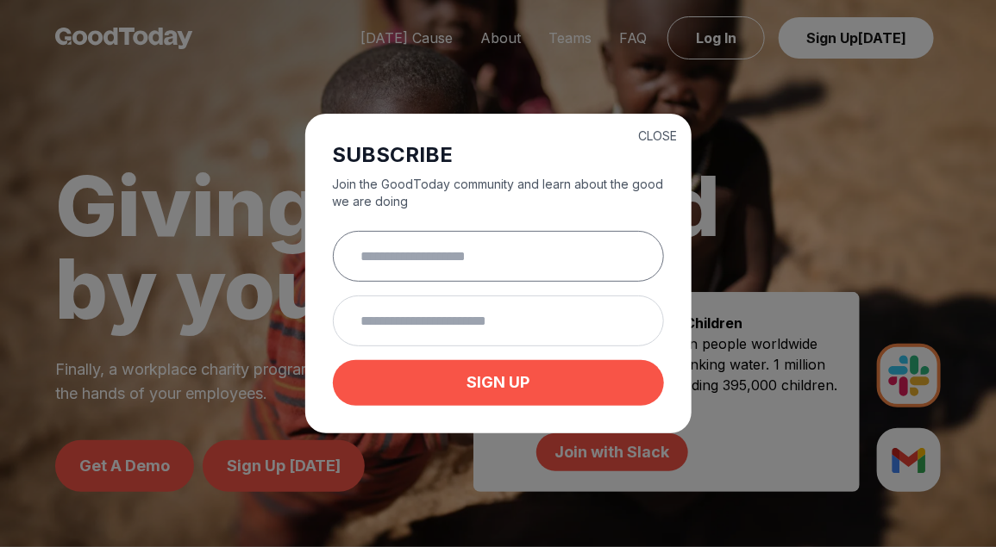
click at [423, 257] on input "text" at bounding box center [498, 256] width 331 height 51
click at [669, 135] on button "CLOSE" at bounding box center [658, 136] width 39 height 17
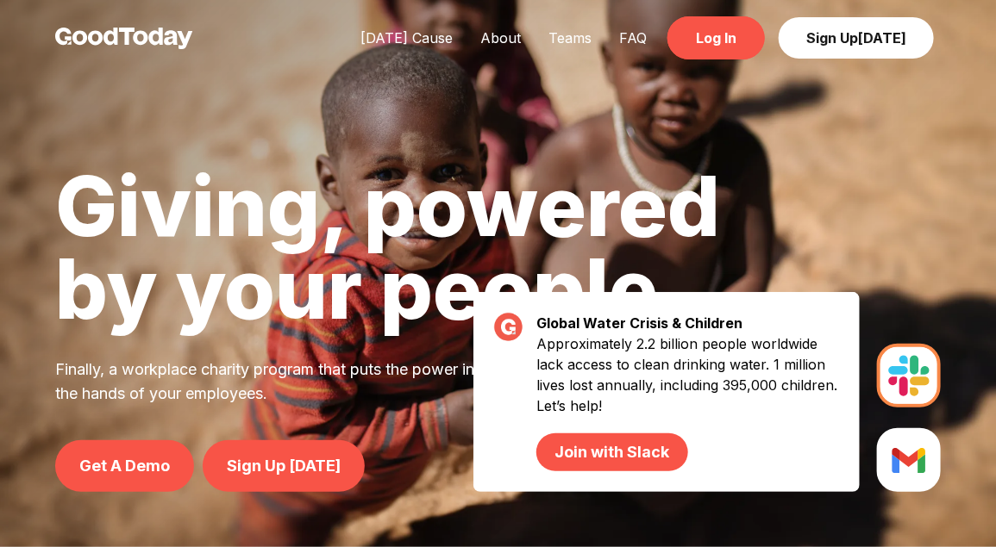
click at [729, 42] on link "Log In" at bounding box center [715, 37] width 97 height 43
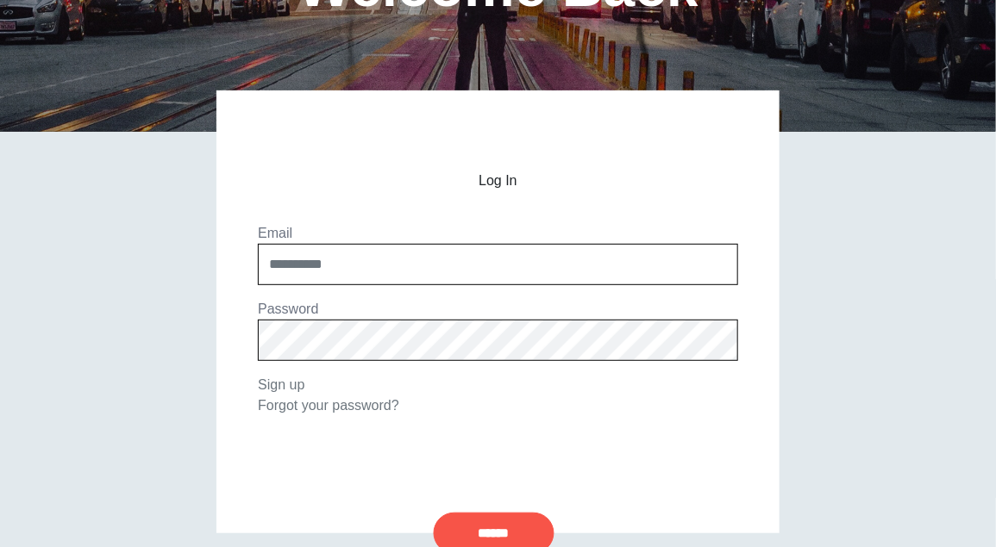
scroll to position [221, 0]
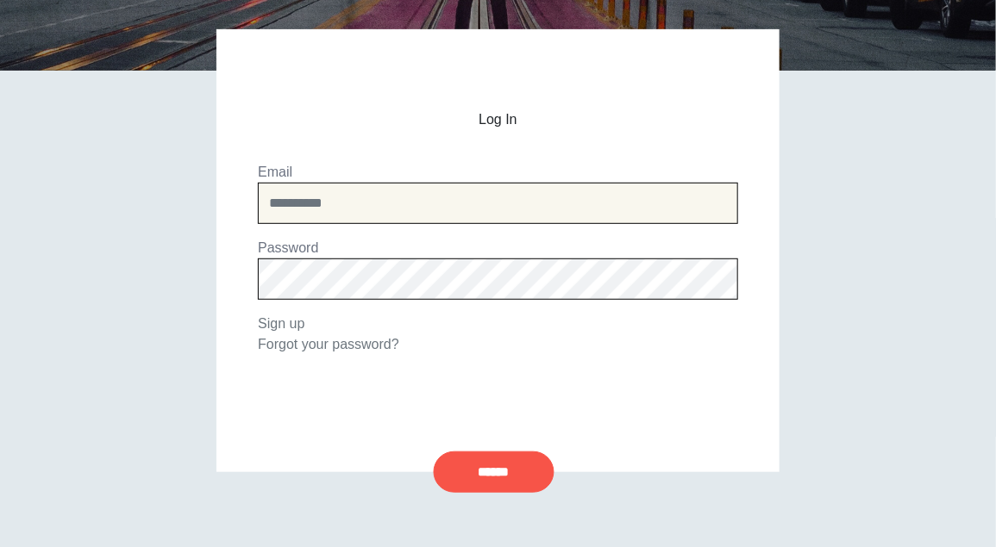
click at [320, 197] on input "email" at bounding box center [498, 203] width 480 height 41
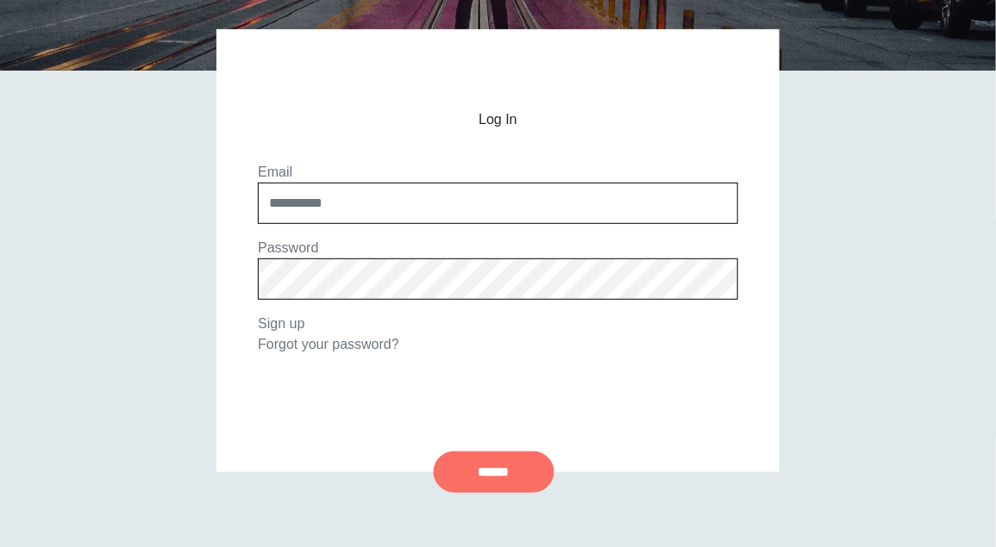
click at [503, 470] on input "******" at bounding box center [494, 472] width 121 height 41
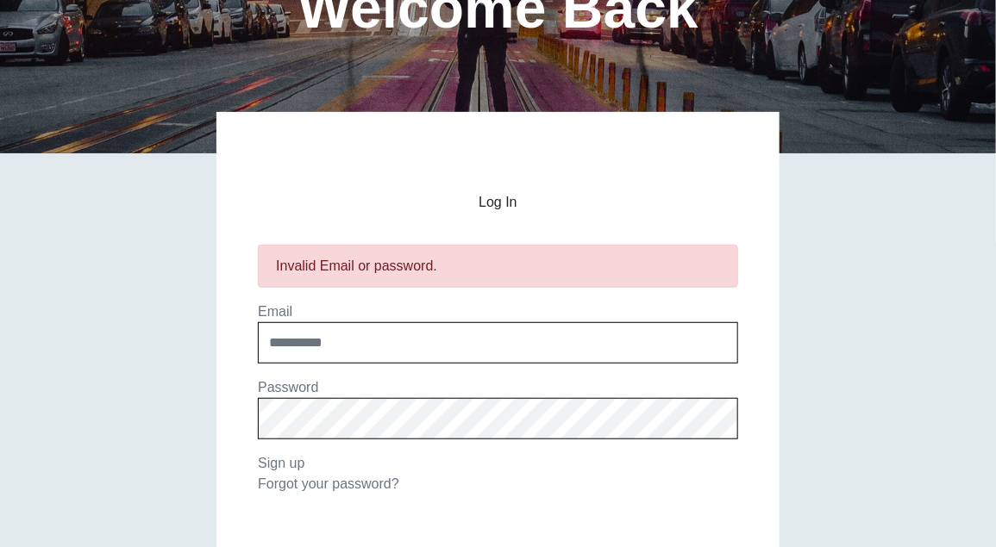
scroll to position [240, 0]
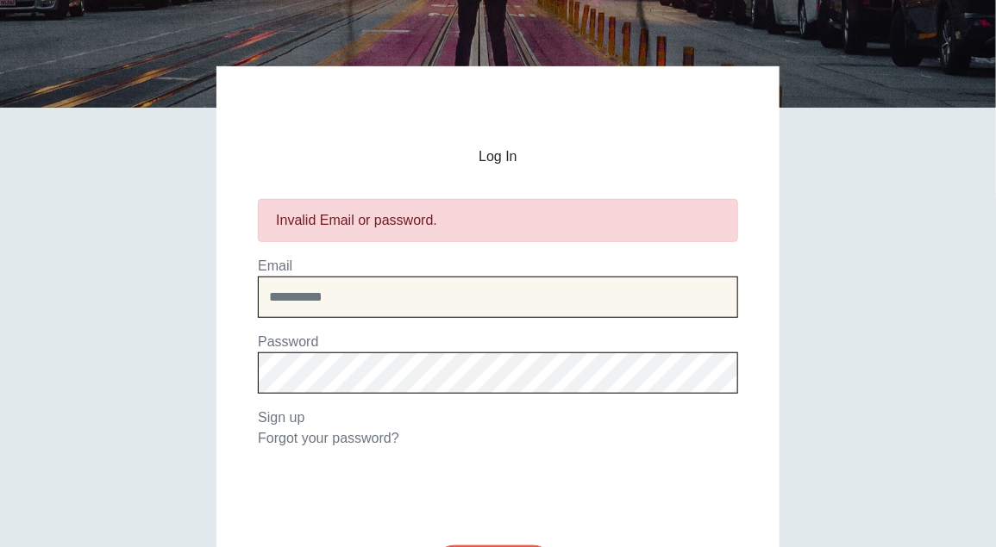
click at [315, 302] on input "email" at bounding box center [498, 297] width 480 height 41
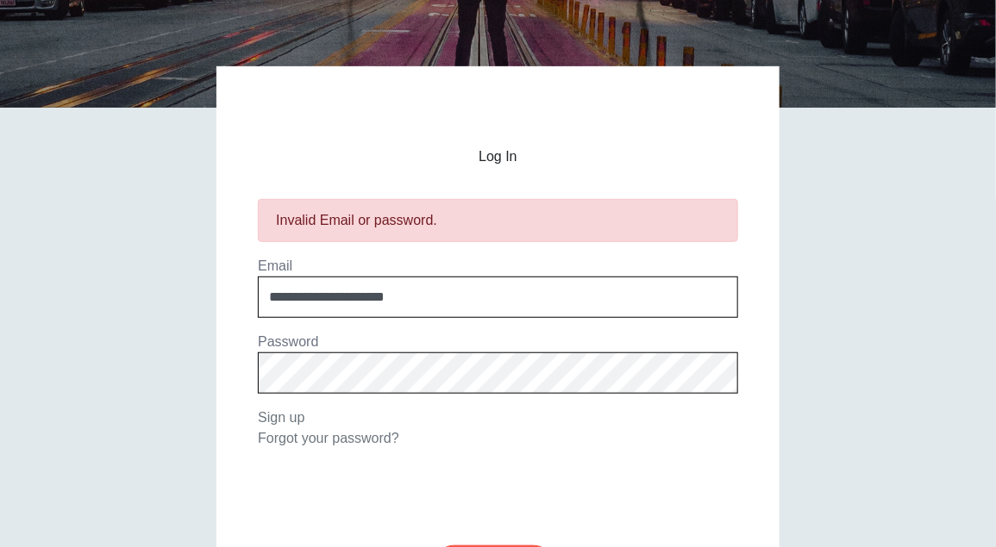
type input "**********"
click at [732, 441] on section "**********" at bounding box center [498, 299] width 480 height 300
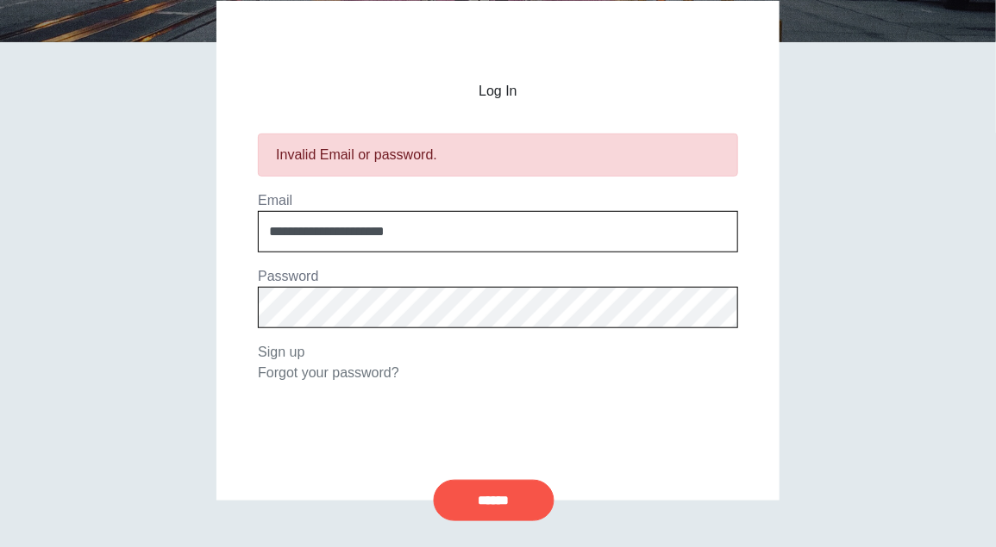
scroll to position [325, 0]
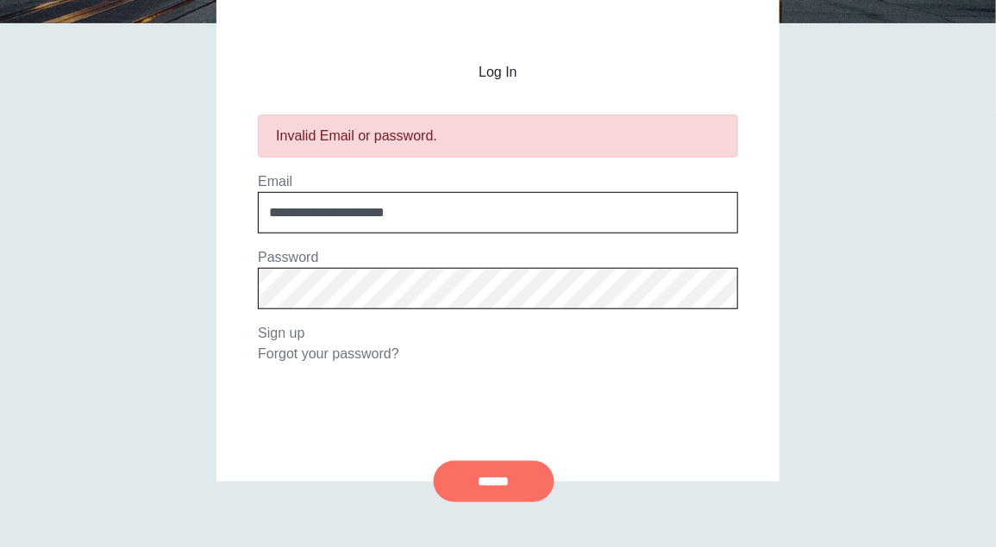
click at [490, 475] on input "******" at bounding box center [494, 481] width 121 height 41
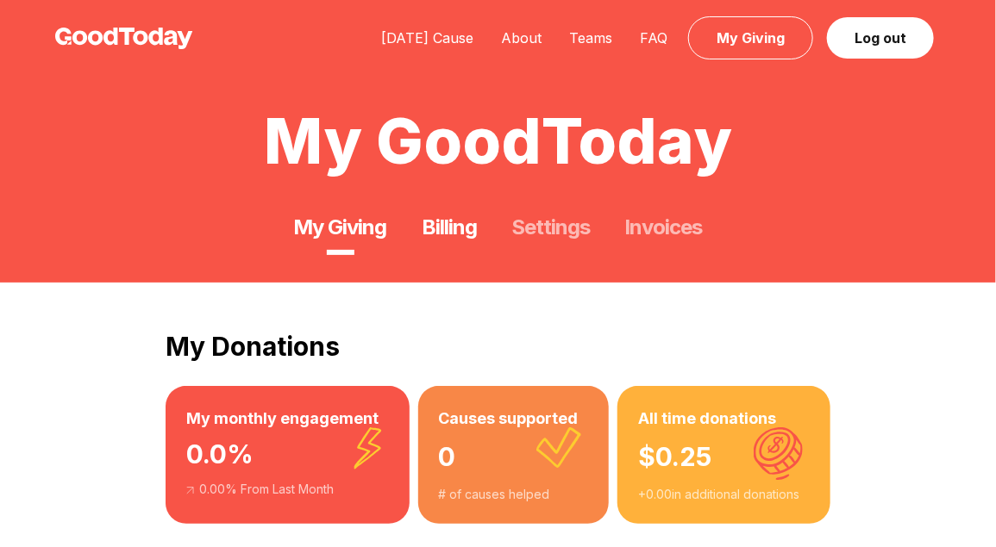
click at [457, 228] on link "Billing" at bounding box center [449, 228] width 55 height 28
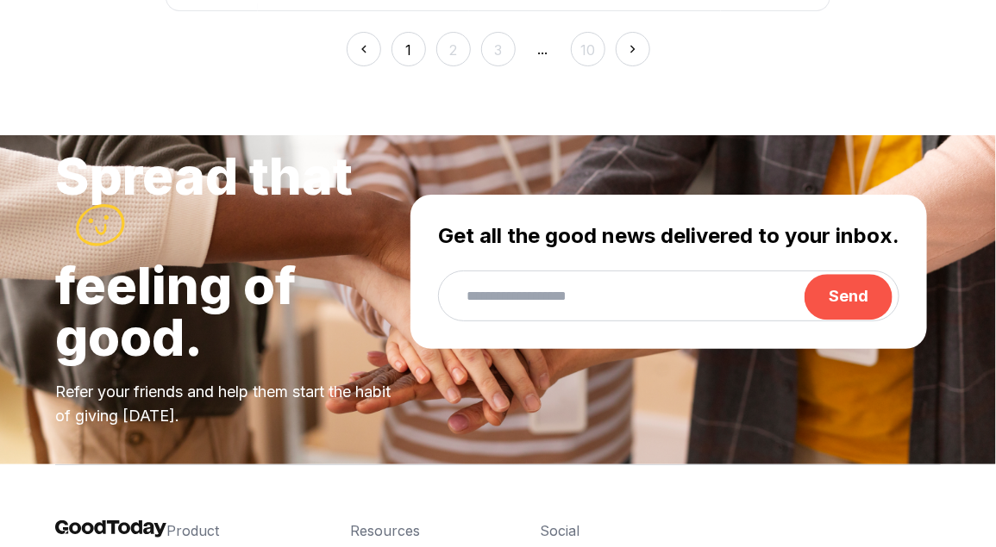
scroll to position [1221, 0]
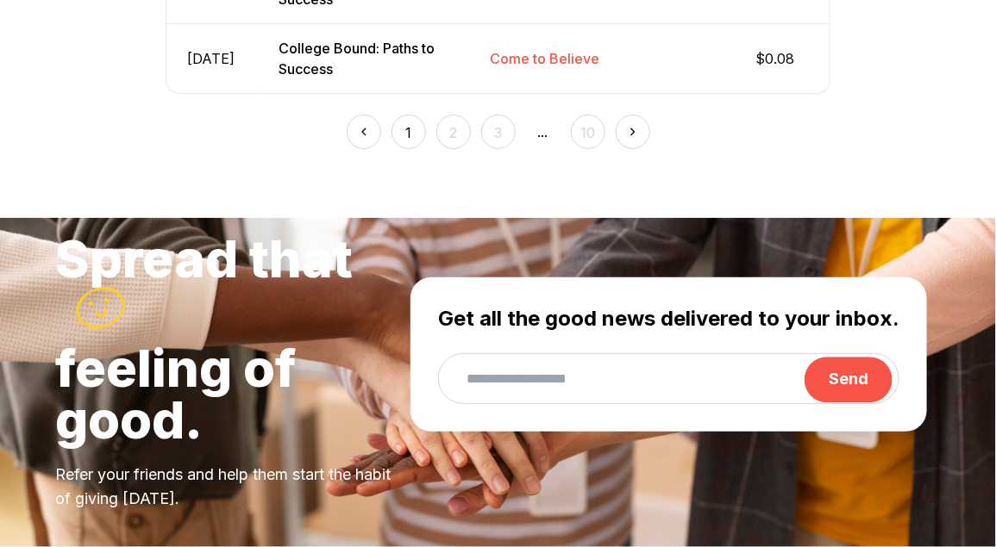
click at [630, 141] on img at bounding box center [632, 131] width 19 height 19
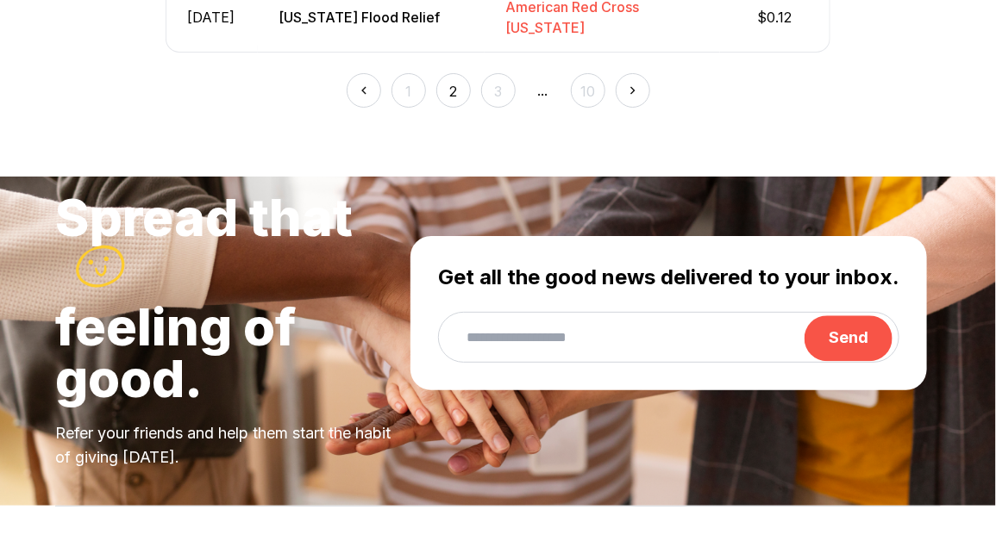
click at [630, 100] on img at bounding box center [632, 90] width 19 height 19
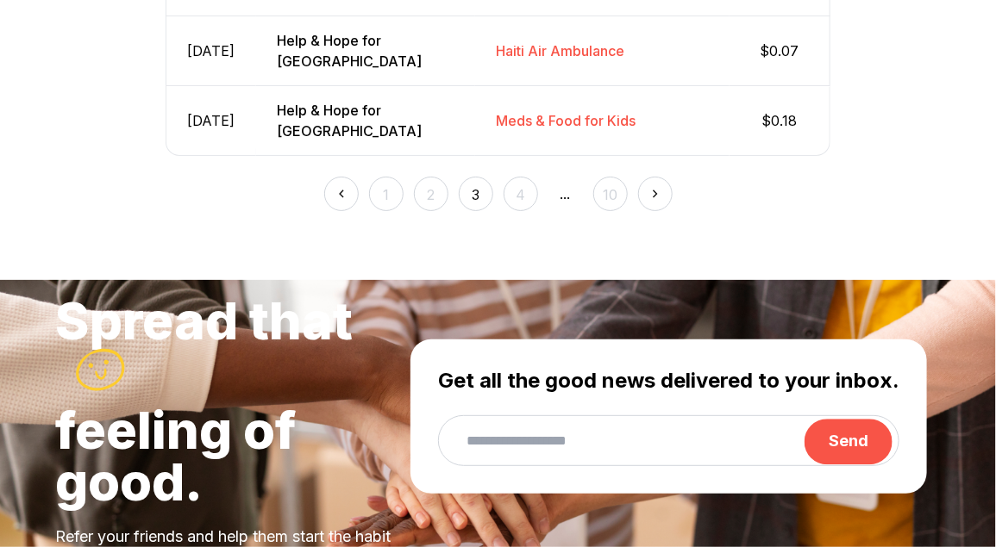
click at [630, 211] on div "1 2 3 4 ... 10" at bounding box center [498, 183] width 665 height 55
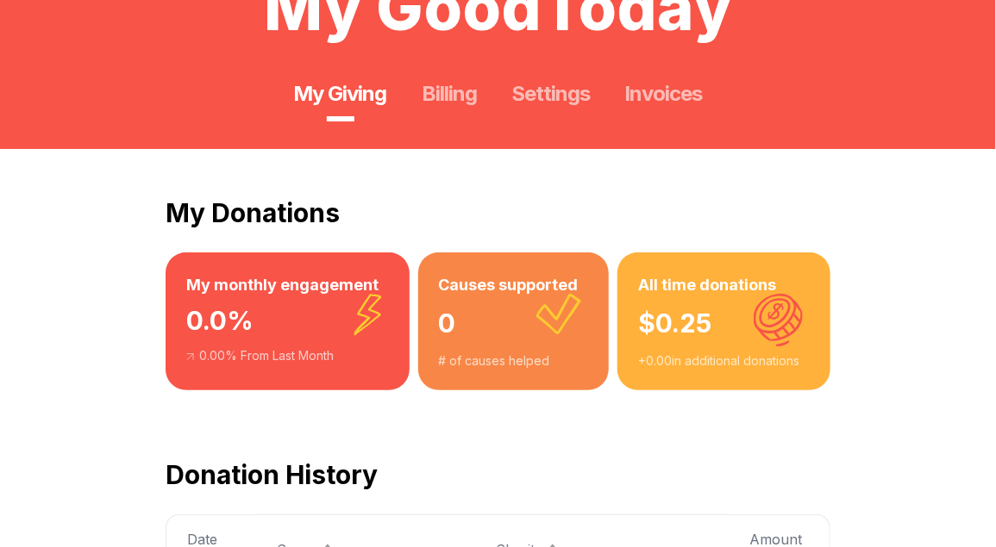
scroll to position [116, 0]
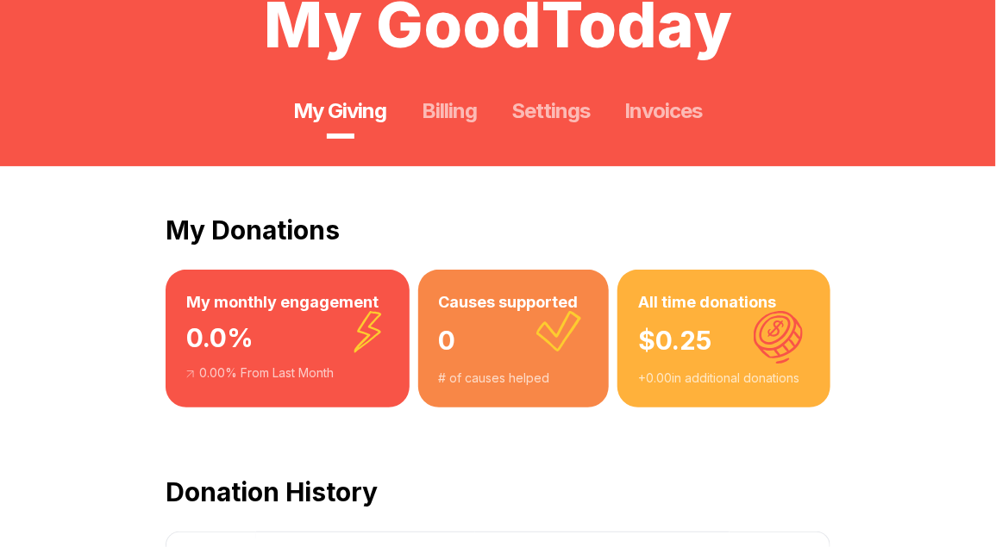
click at [509, 316] on div "0" at bounding box center [514, 342] width 150 height 55
click at [682, 347] on div "$ 0.25" at bounding box center [724, 342] width 172 height 55
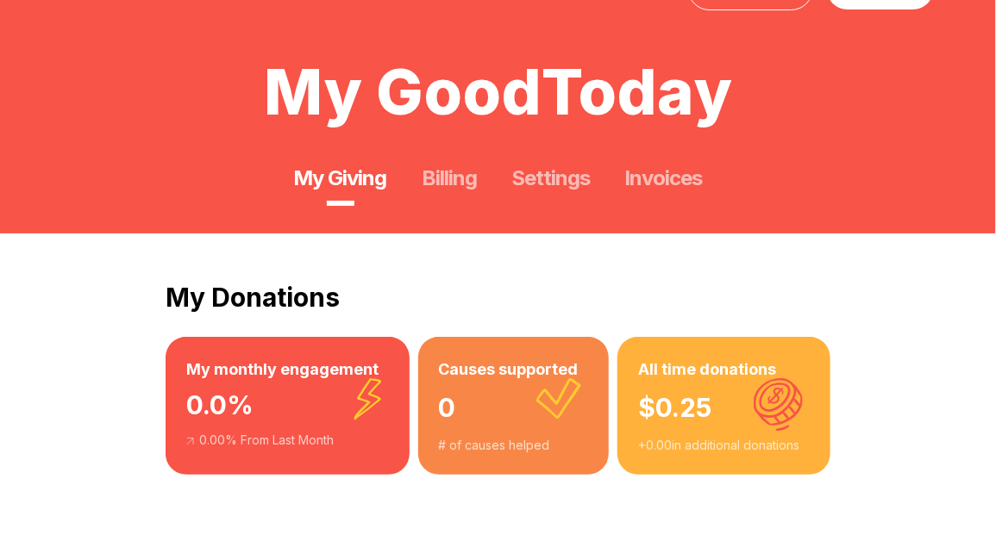
scroll to position [0, 0]
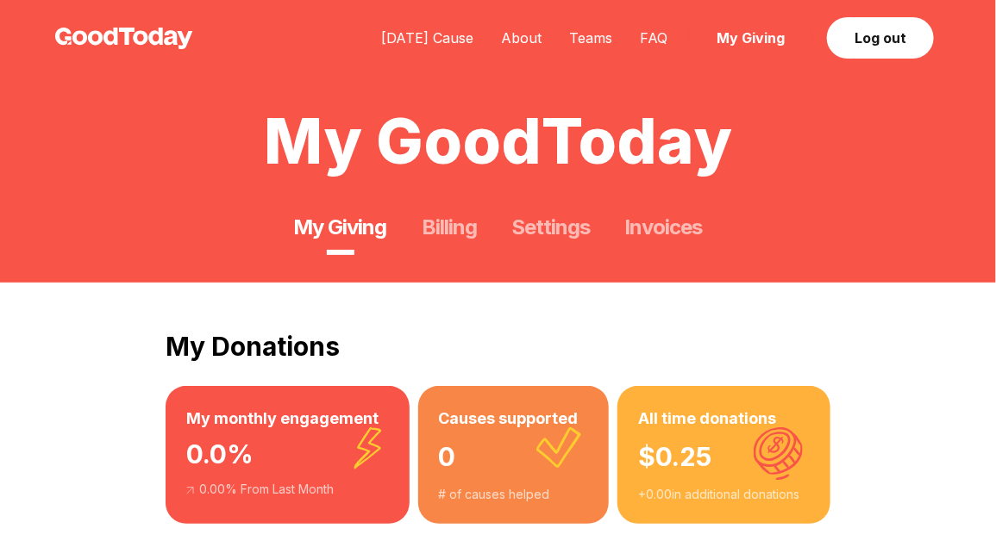
click at [796, 33] on link "My Giving" at bounding box center [750, 37] width 125 height 43
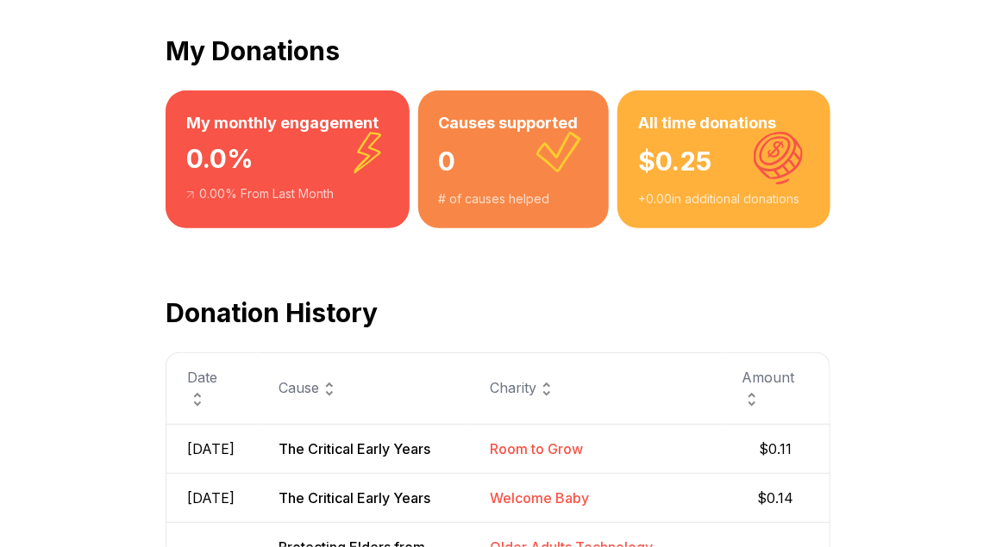
scroll to position [14, 0]
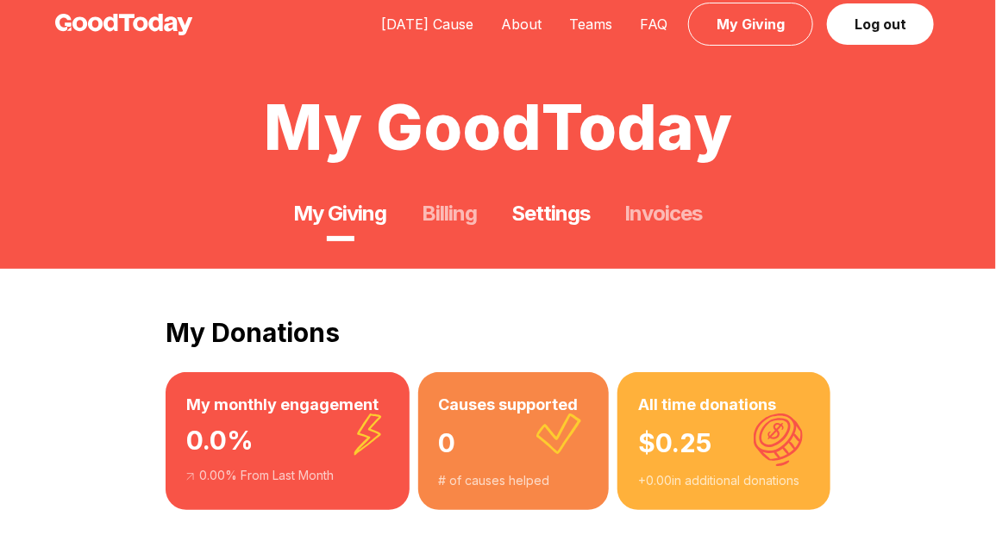
click at [543, 215] on link "Settings" at bounding box center [550, 214] width 78 height 28
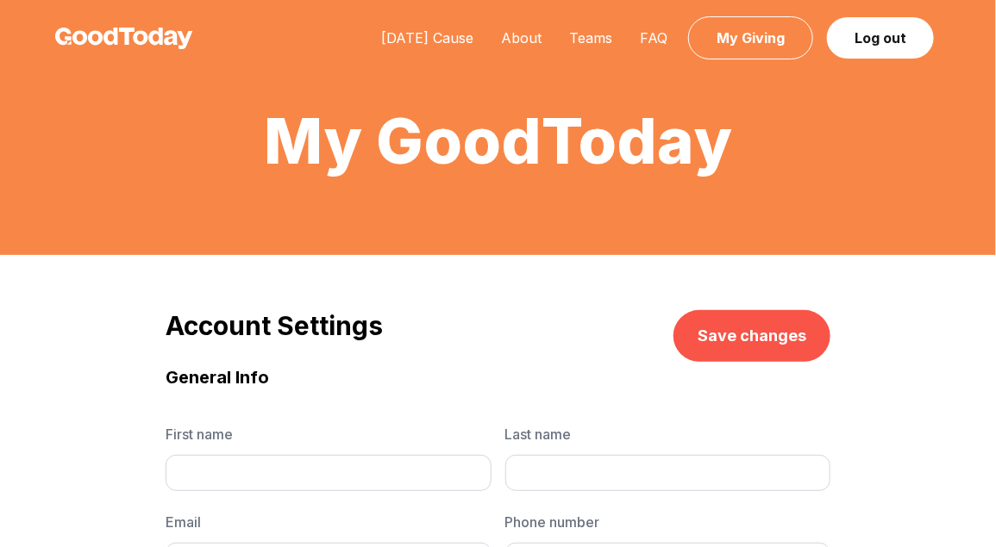
type input "******"
type input "*********"
type input "**********"
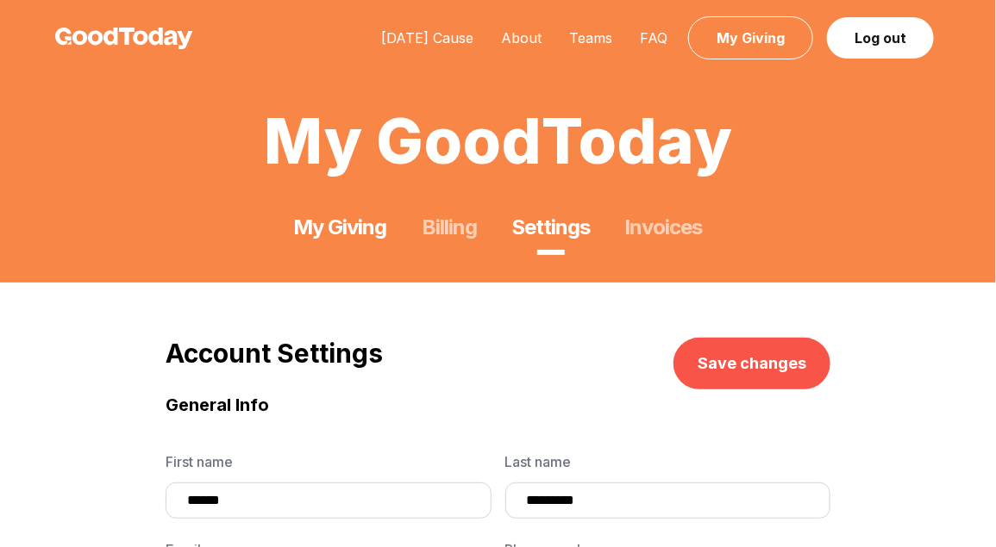
click at [344, 231] on link "My Giving" at bounding box center [339, 228] width 93 height 28
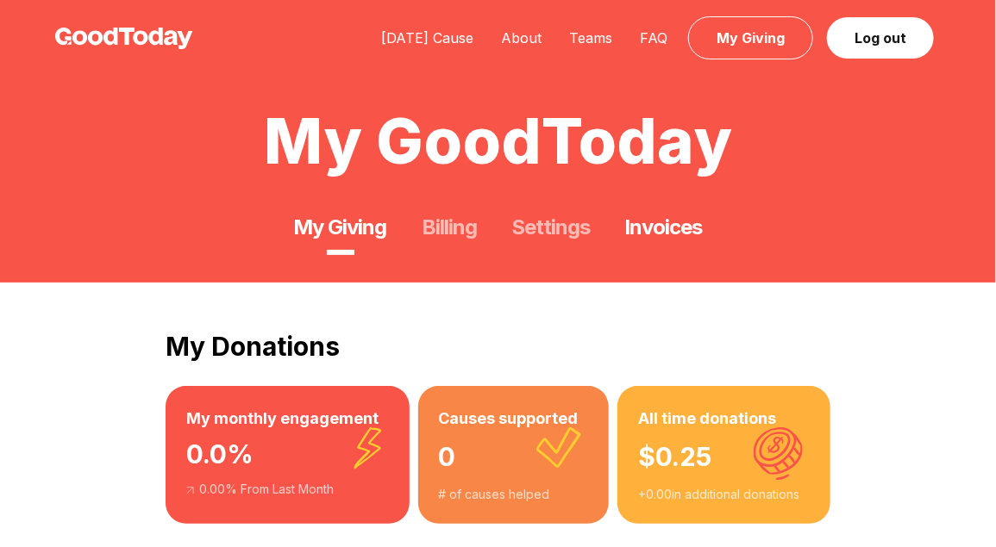
click at [693, 222] on link "Invoices" at bounding box center [663, 228] width 78 height 28
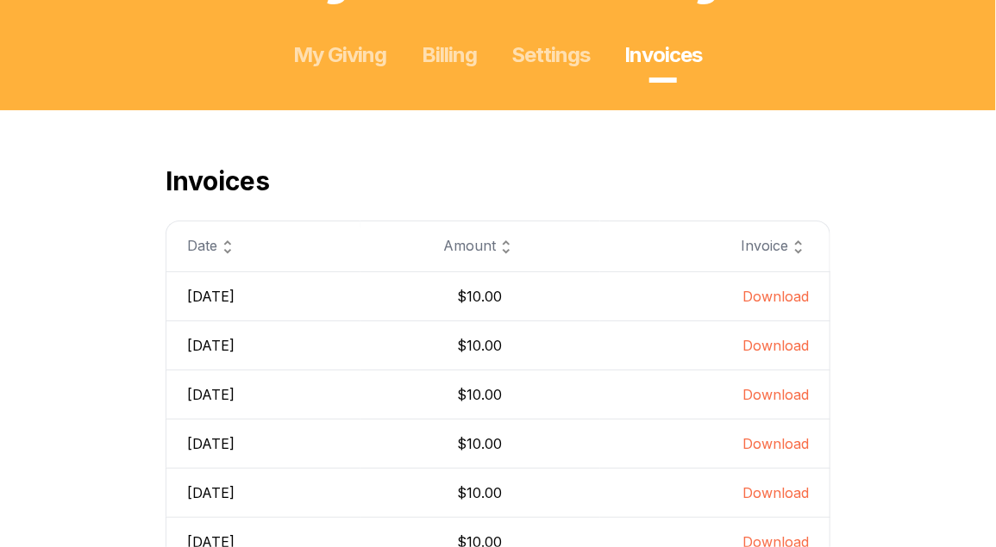
scroll to position [231, 0]
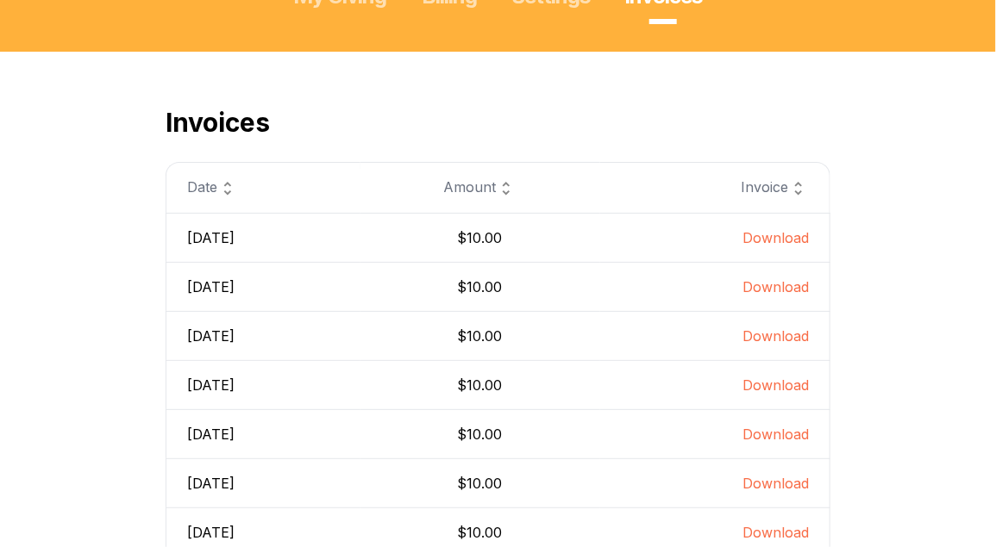
click at [767, 235] on link "Download" at bounding box center [775, 237] width 66 height 17
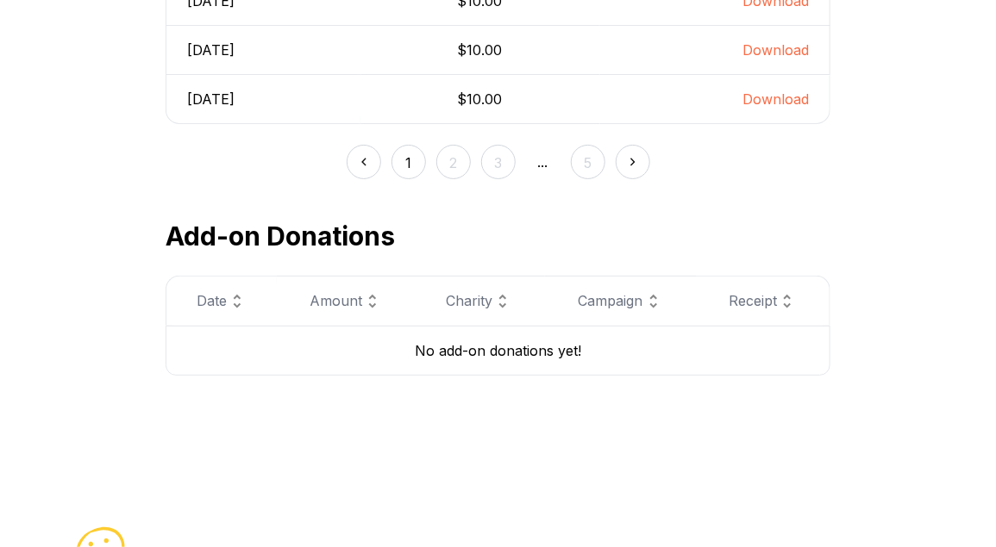
scroll to position [810, 0]
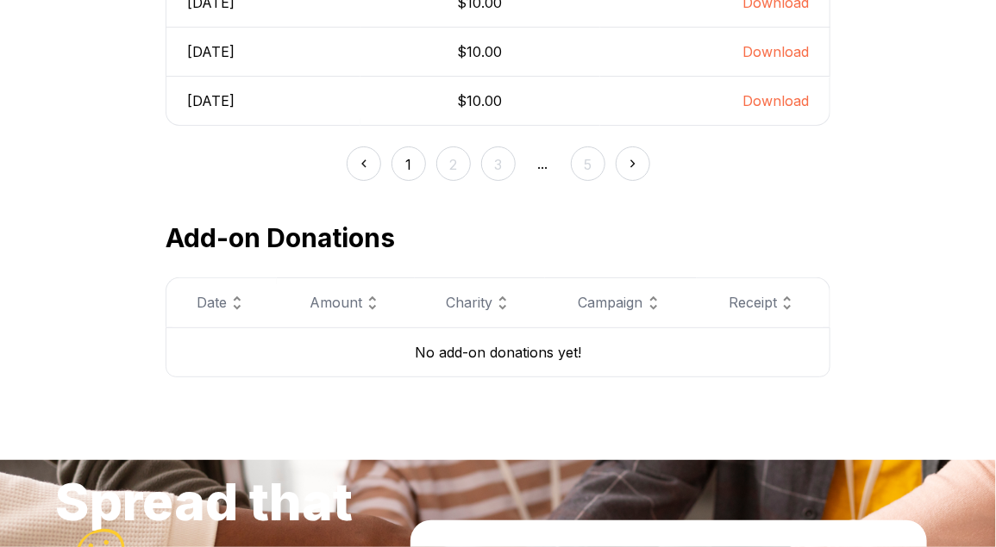
click at [581, 164] on button "5" at bounding box center [588, 164] width 34 height 34
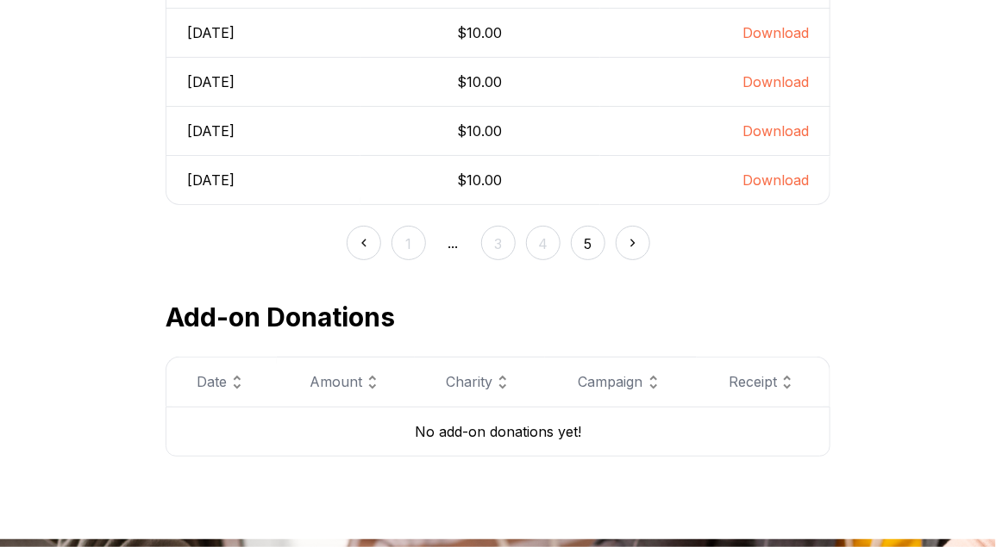
scroll to position [759, 0]
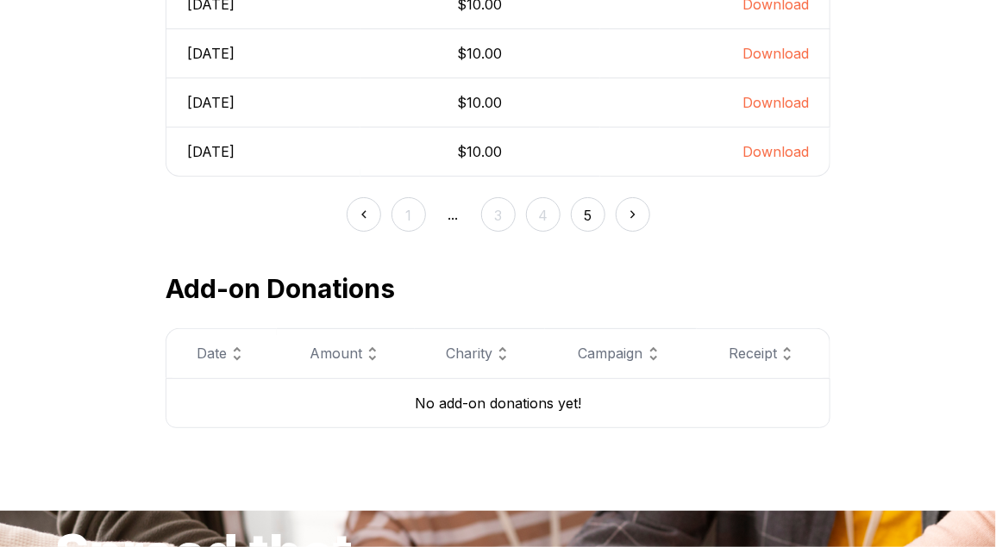
click at [357, 219] on img at bounding box center [363, 214] width 19 height 19
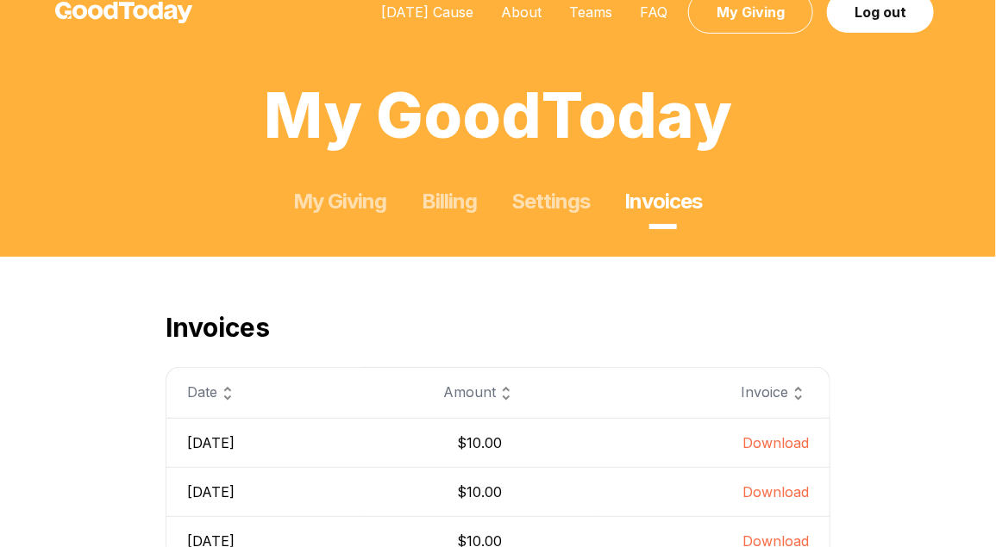
scroll to position [0, 0]
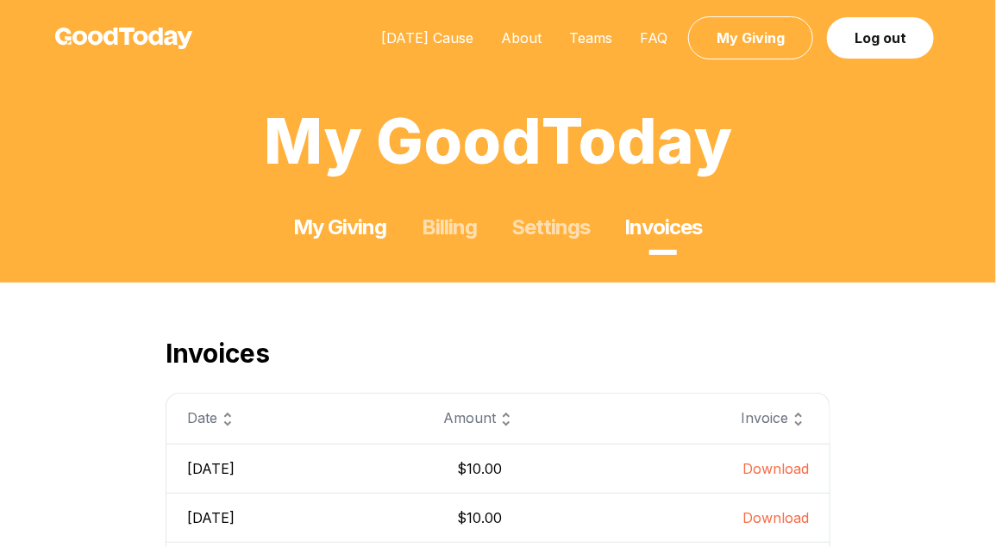
click at [355, 236] on link "My Giving" at bounding box center [339, 228] width 93 height 28
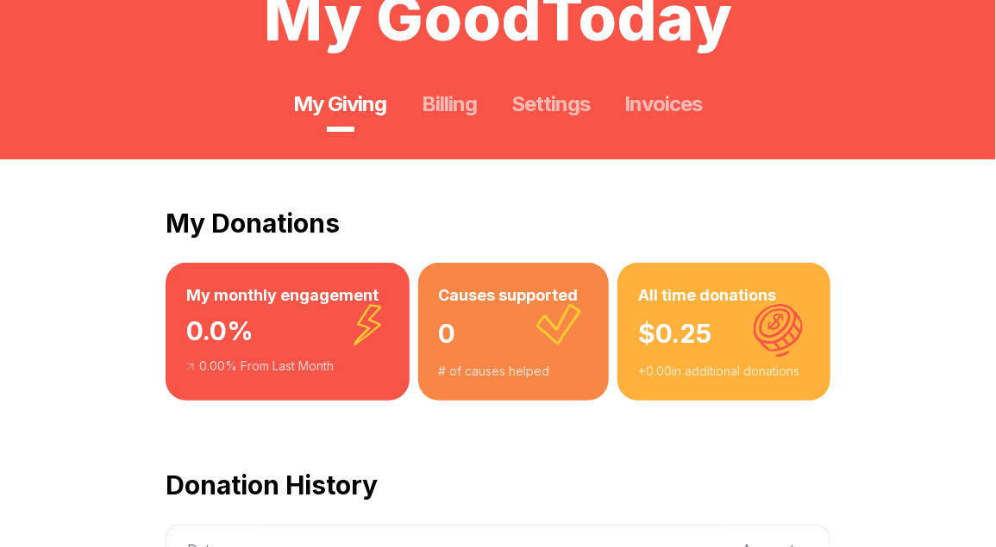
scroll to position [278, 0]
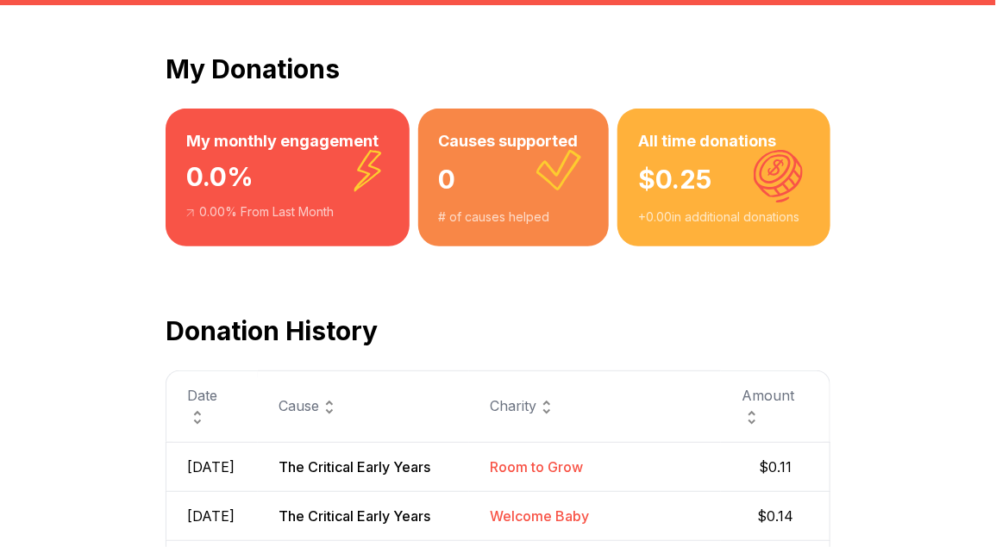
click at [487, 177] on div "0" at bounding box center [514, 180] width 150 height 55
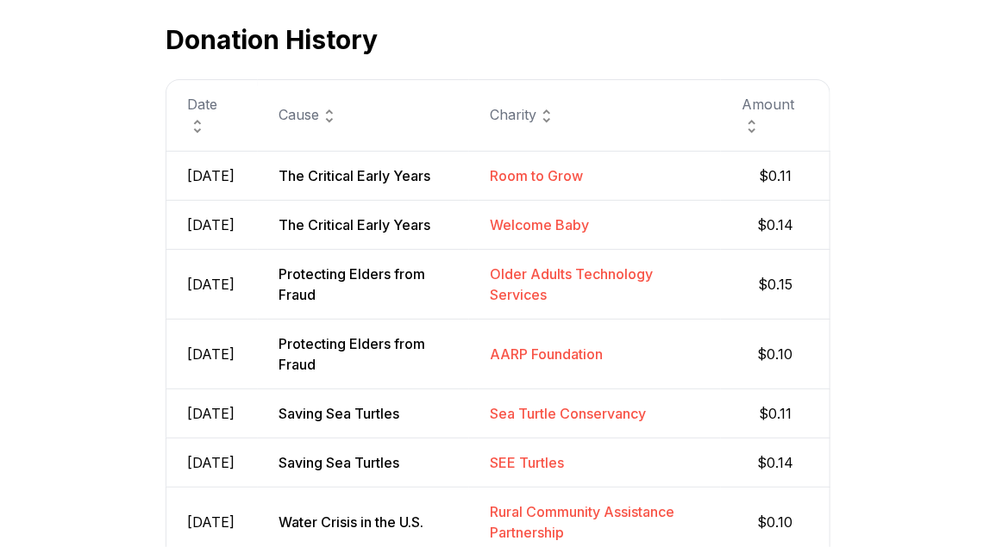
scroll to position [564, 0]
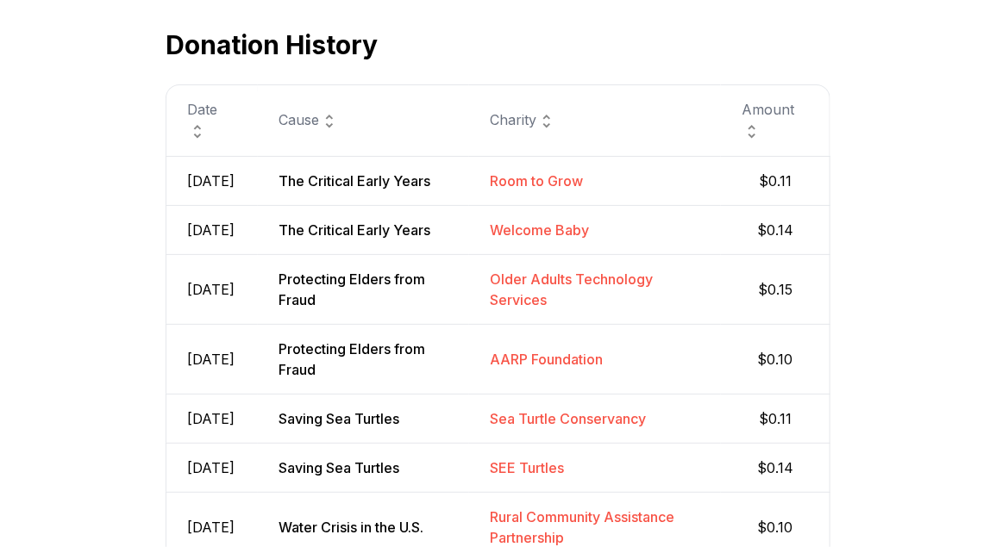
click at [534, 190] on span "Room to Grow" at bounding box center [536, 180] width 93 height 17
click at [510, 190] on span "Room to Grow" at bounding box center [536, 180] width 93 height 17
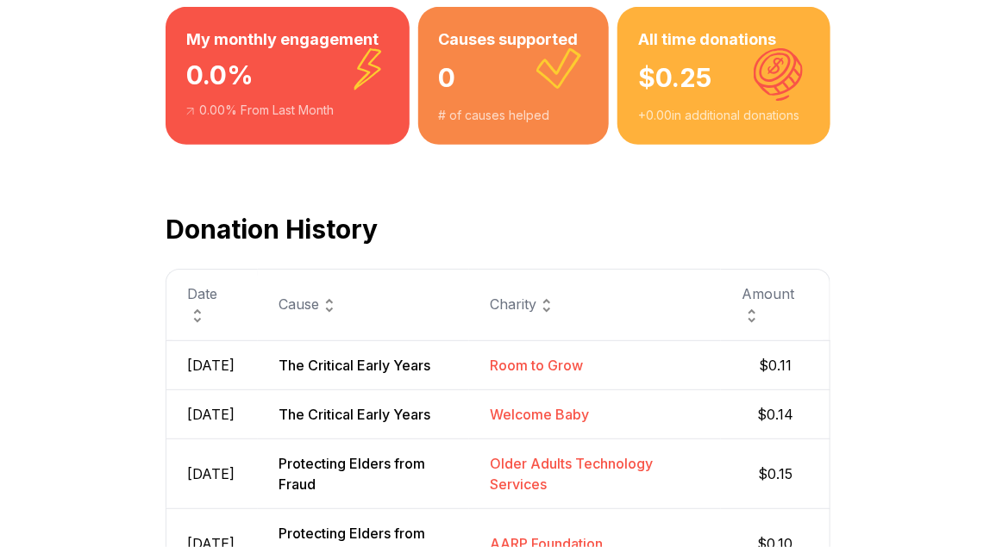
scroll to position [293, 0]
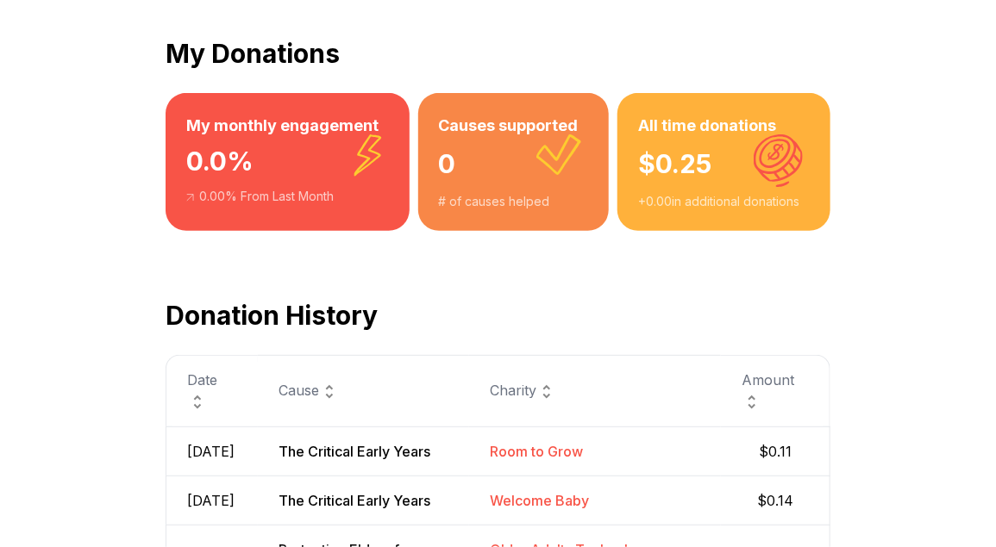
click at [670, 164] on div "$ 0.25" at bounding box center [724, 165] width 172 height 55
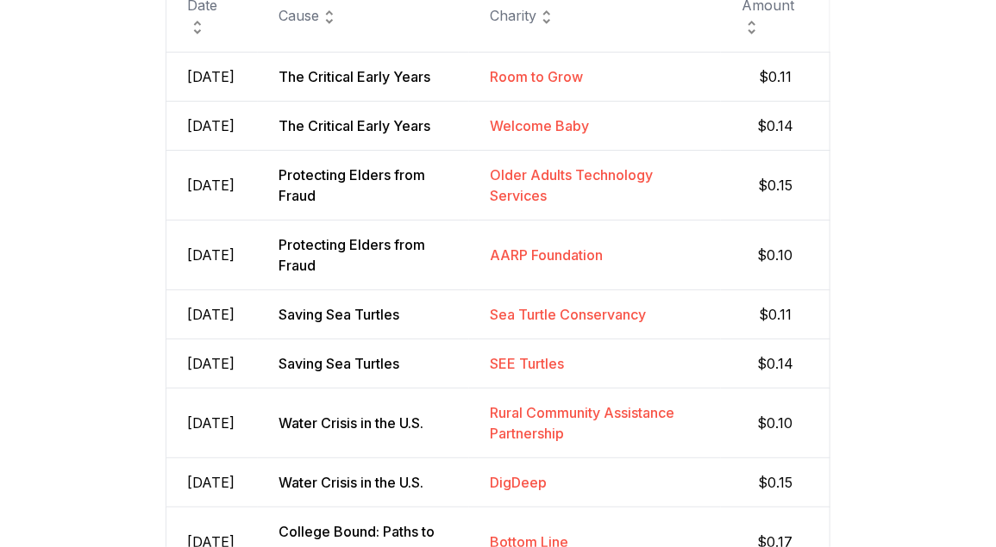
scroll to position [0, 0]
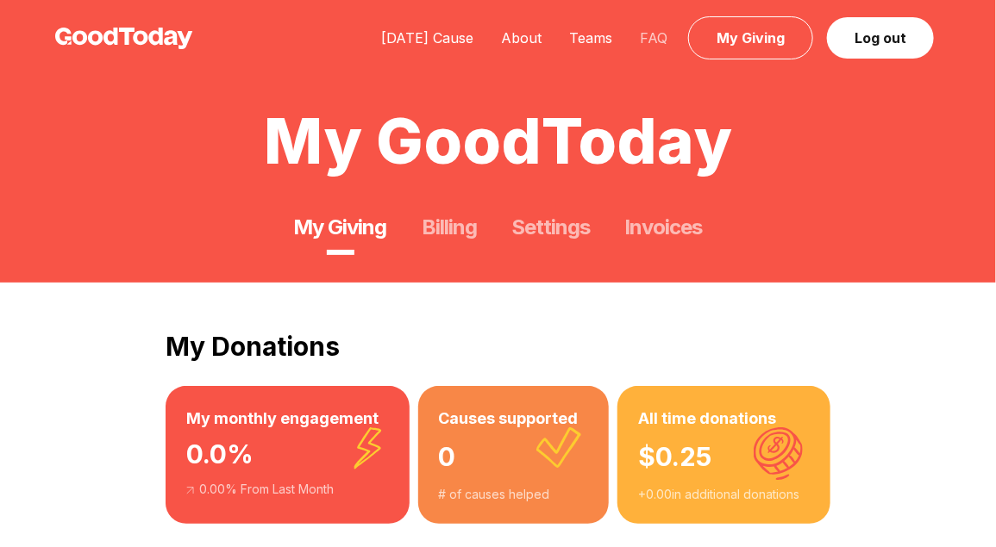
click at [665, 32] on link "FAQ" at bounding box center [653, 37] width 55 height 17
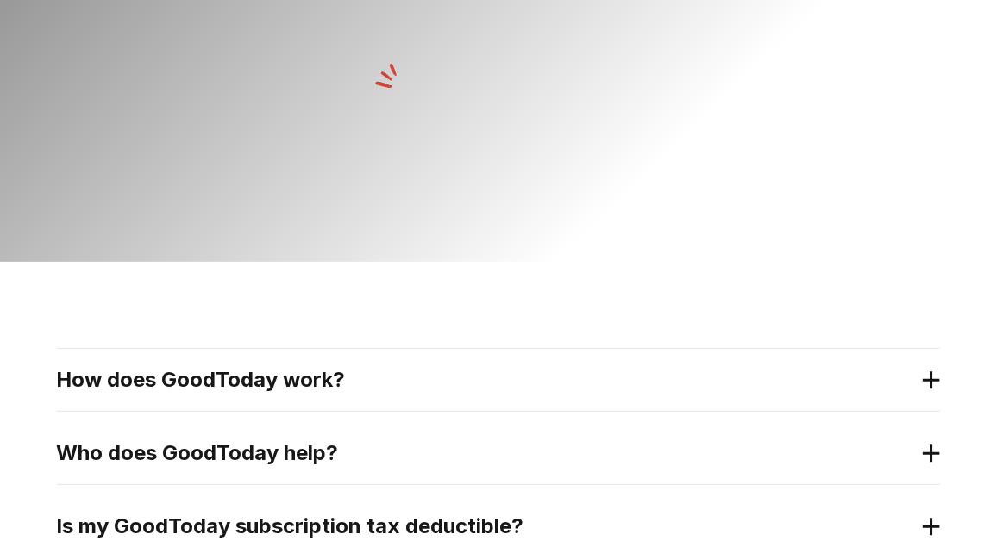
scroll to position [98, 0]
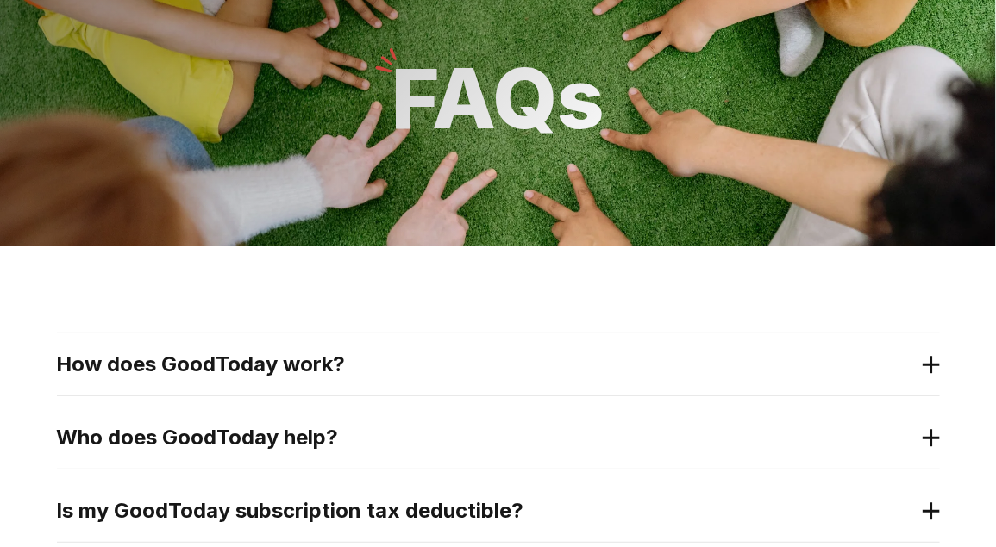
click at [504, 362] on h2 "How does GoodToday work?" at bounding box center [484, 365] width 855 height 28
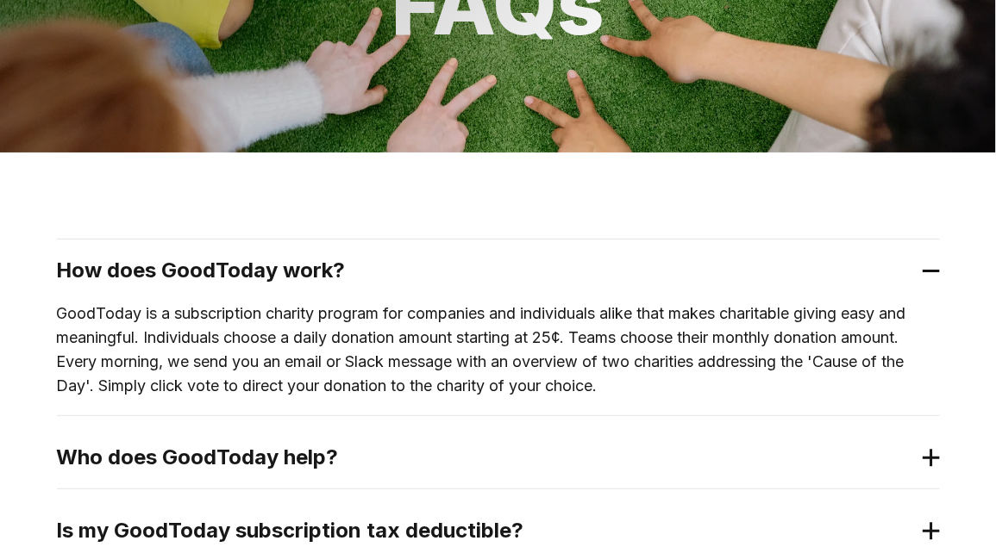
scroll to position [271, 0]
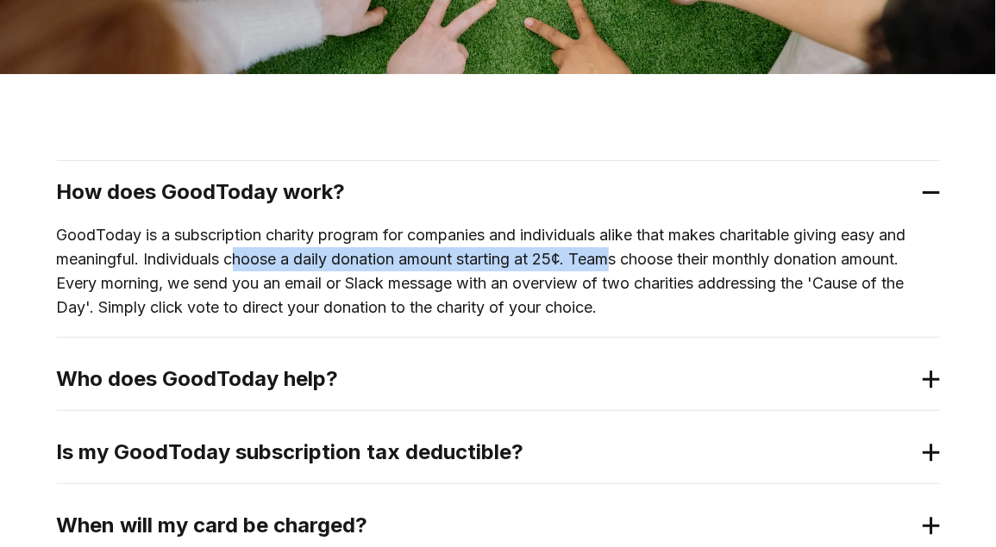
drag, startPoint x: 235, startPoint y: 260, endPoint x: 622, endPoint y: 256, distance: 387.1
click at [622, 256] on p "GoodToday is a subscription charity program for companies and individuals alike…" at bounding box center [498, 271] width 883 height 97
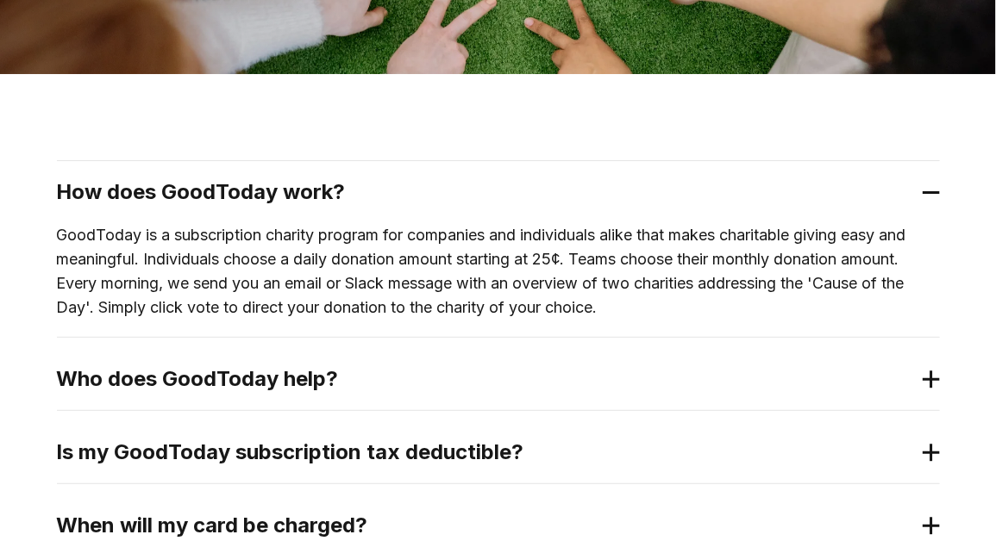
click at [667, 313] on p "GoodToday is a subscription charity program for companies and individuals alike…" at bounding box center [498, 271] width 883 height 97
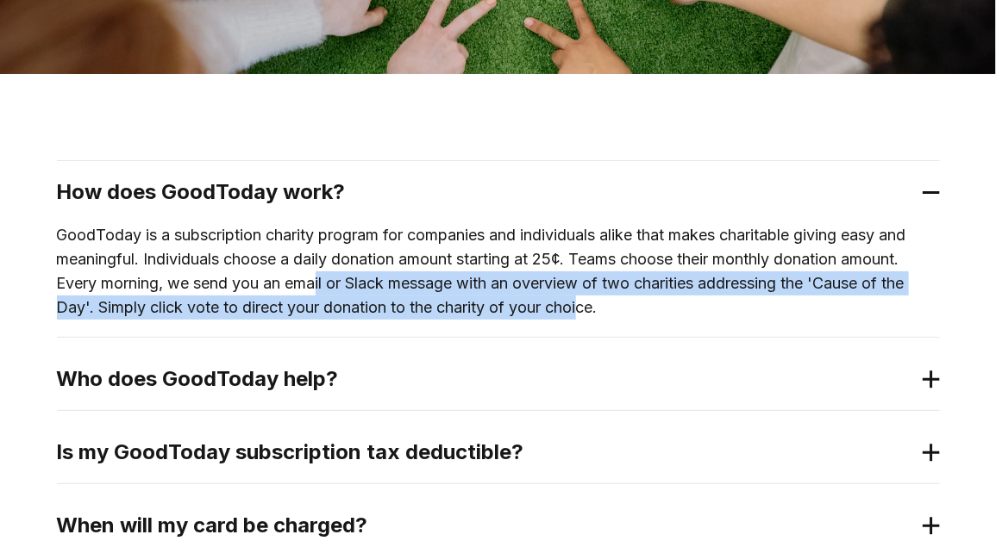
drag, startPoint x: 323, startPoint y: 280, endPoint x: 584, endPoint y: 307, distance: 262.5
click at [584, 307] on p "GoodToday is a subscription charity program for companies and individuals alike…" at bounding box center [498, 271] width 883 height 97
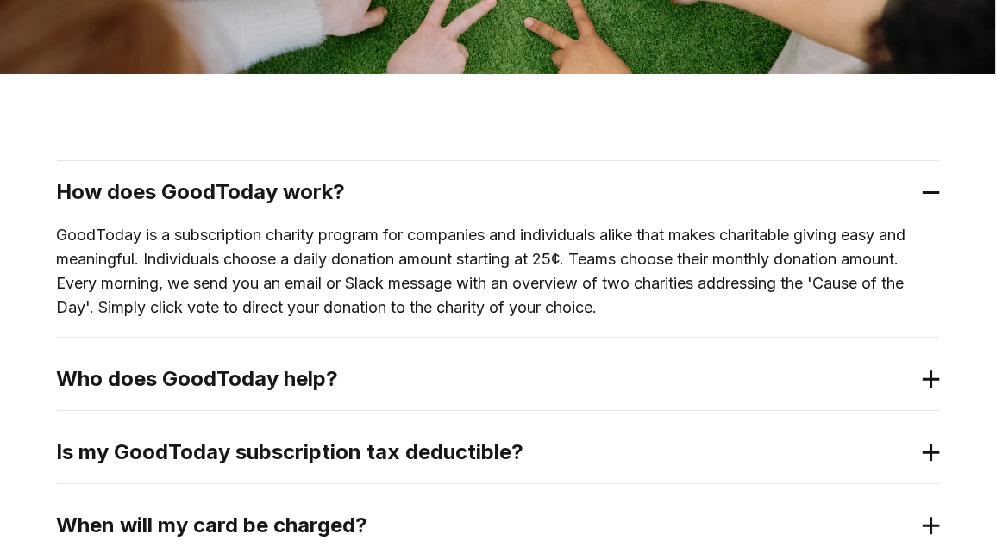
click at [646, 307] on p "GoodToday is a subscription charity program for companies and individuals alike…" at bounding box center [498, 271] width 883 height 97
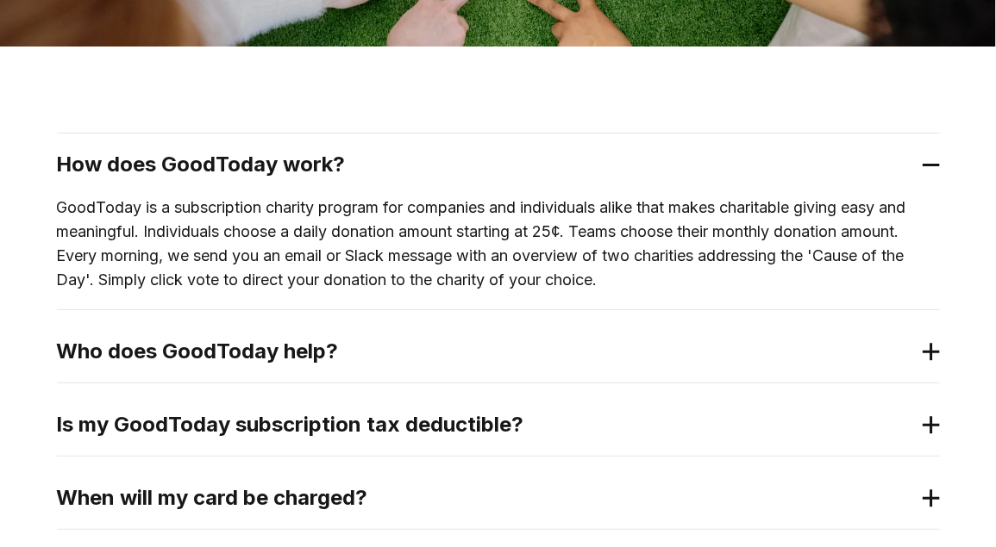
scroll to position [303, 0]
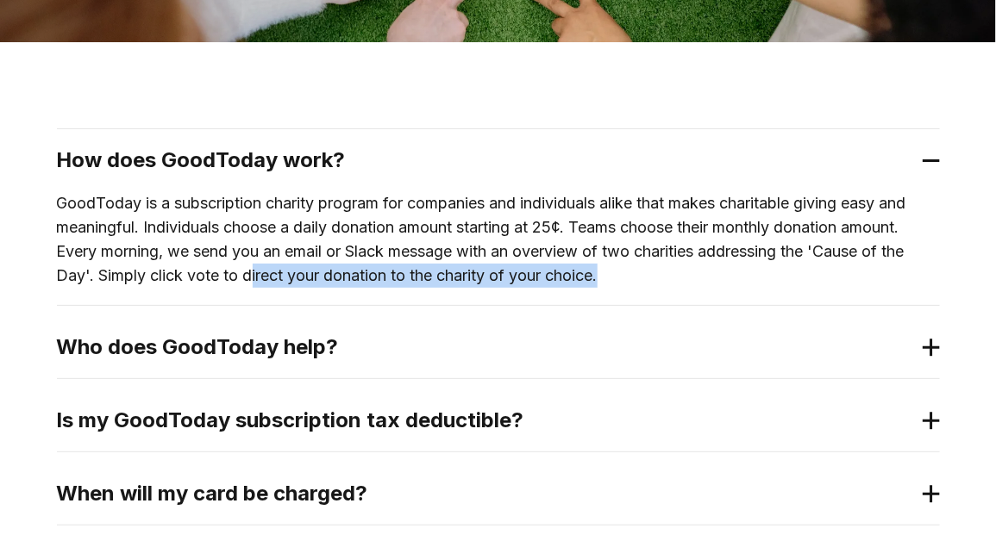
drag, startPoint x: 253, startPoint y: 274, endPoint x: 647, endPoint y: 267, distance: 394.0
click at [647, 267] on p "GoodToday is a subscription charity program for companies and individuals alike…" at bounding box center [498, 239] width 883 height 97
click at [715, 284] on p "GoodToday is a subscription charity program for companies and individuals alike…" at bounding box center [498, 239] width 883 height 97
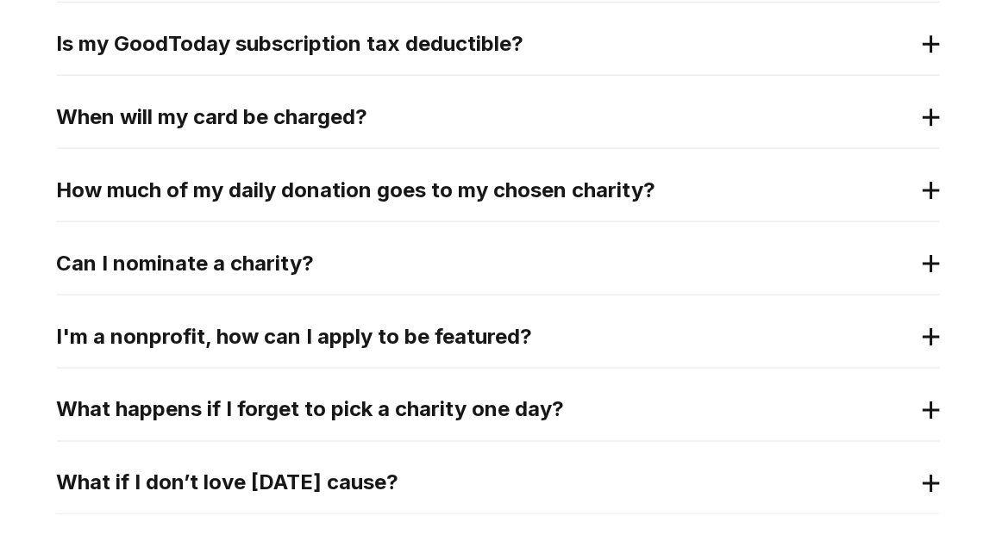
scroll to position [690, 0]
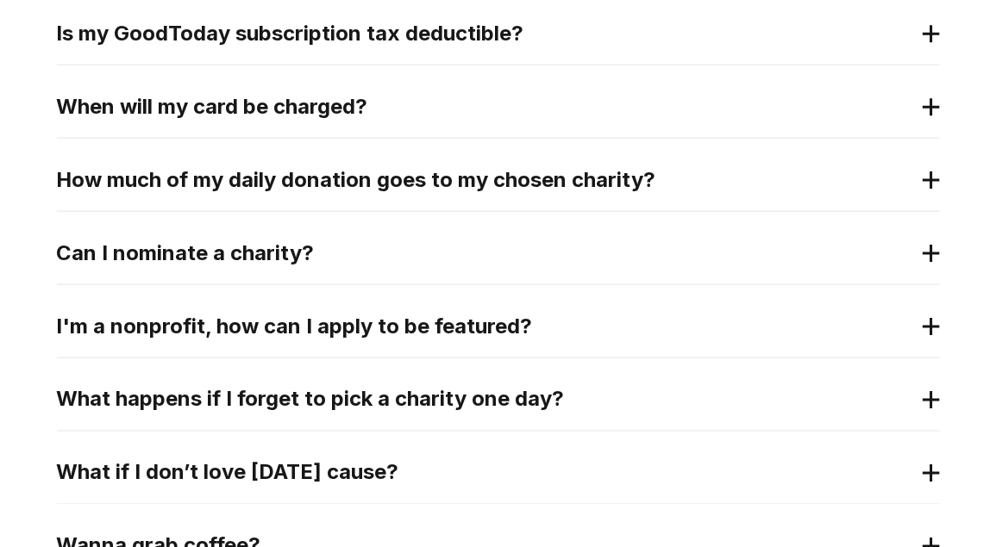
click at [418, 178] on h2 "How much of my daily donation goes to my chosen charity?" at bounding box center [484, 180] width 855 height 28
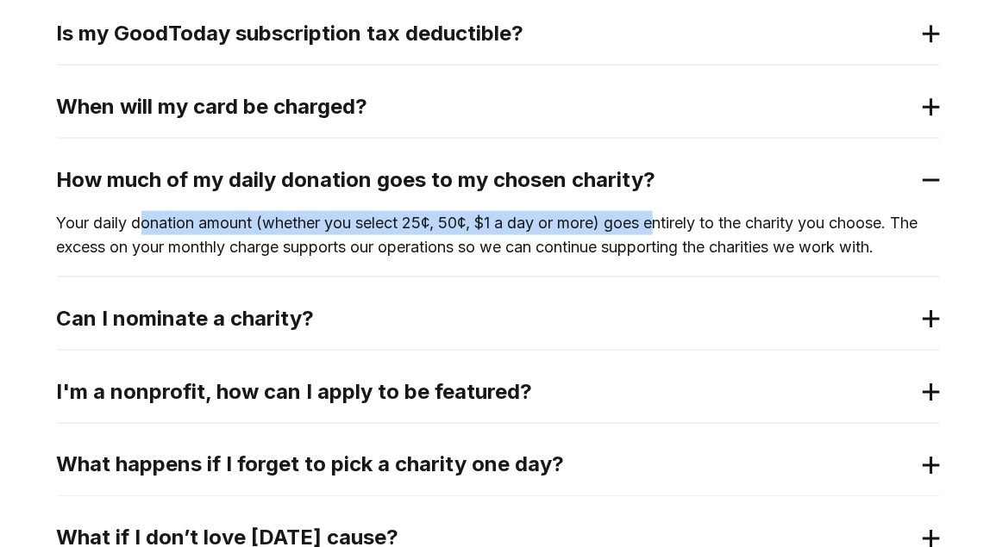
drag, startPoint x: 147, startPoint y: 222, endPoint x: 663, endPoint y: 219, distance: 516.3
click at [663, 219] on p "Your daily donation amount (whether you select 25¢, 50¢, $1 a day or more) goes…" at bounding box center [498, 235] width 883 height 48
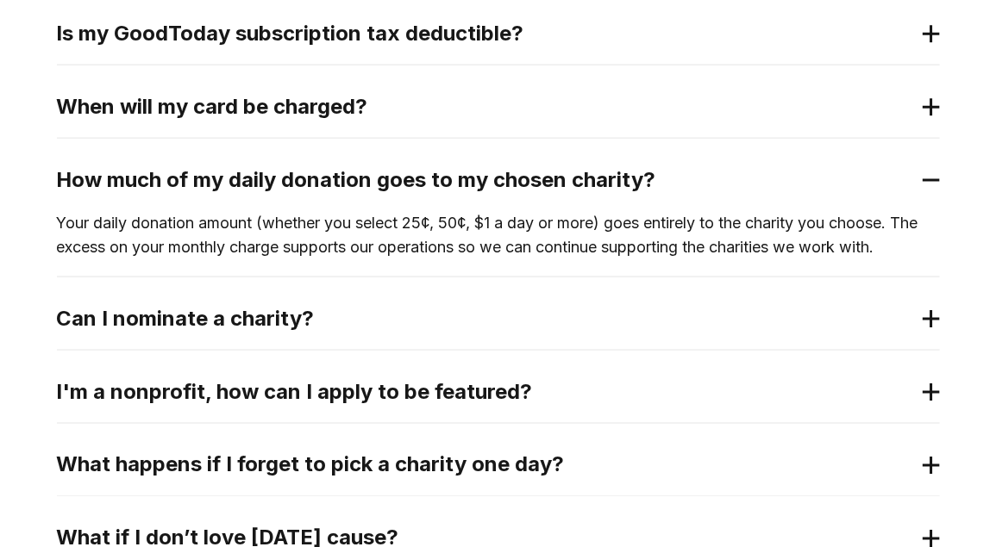
click at [736, 219] on p "Your daily donation amount (whether you select 25¢, 50¢, $1 a day or more) goes…" at bounding box center [498, 235] width 883 height 48
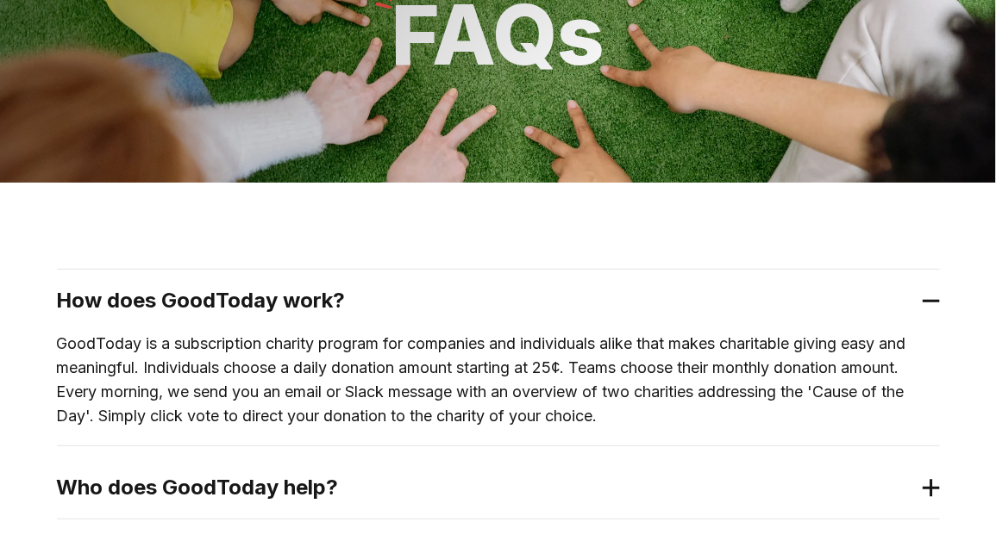
scroll to position [0, 0]
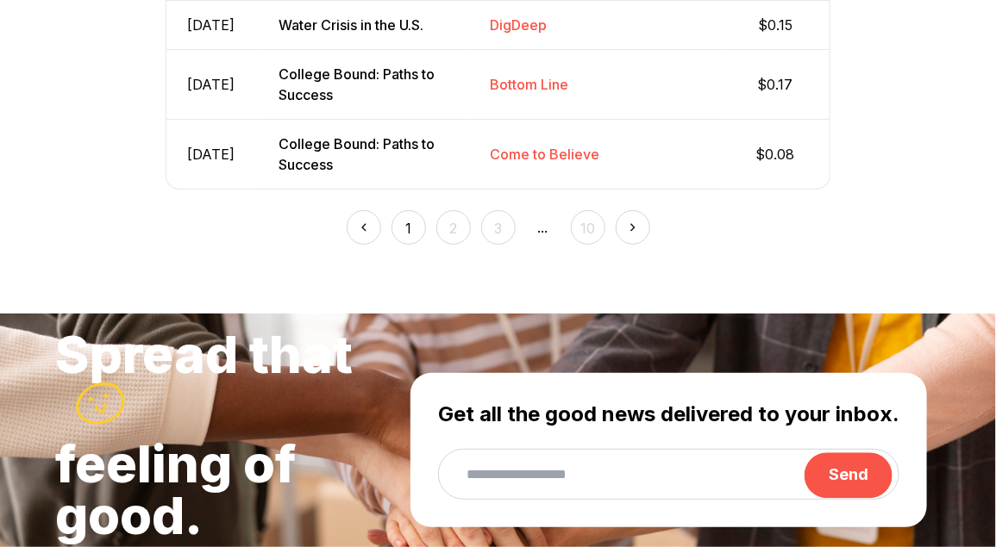
scroll to position [1165, 0]
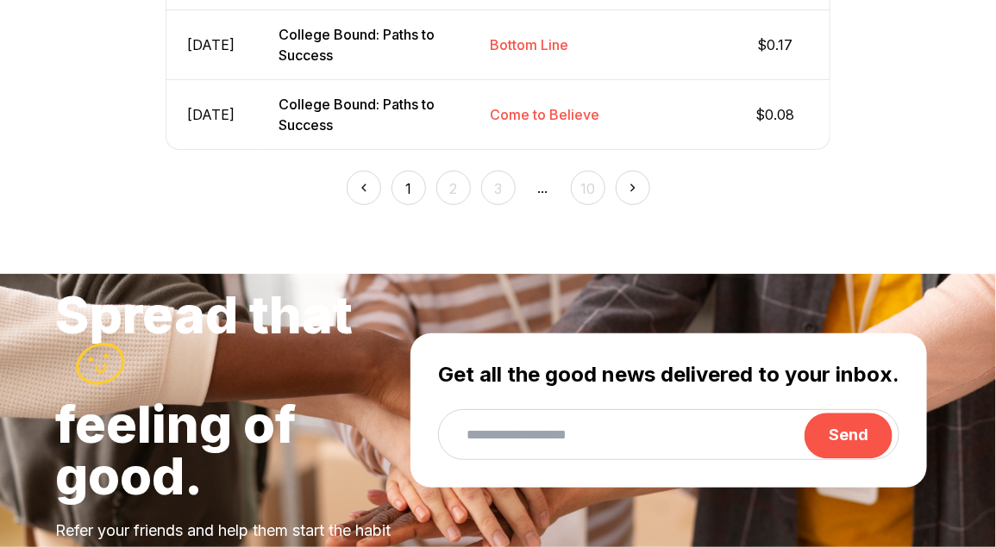
click at [587, 205] on button "10" at bounding box center [588, 188] width 34 height 34
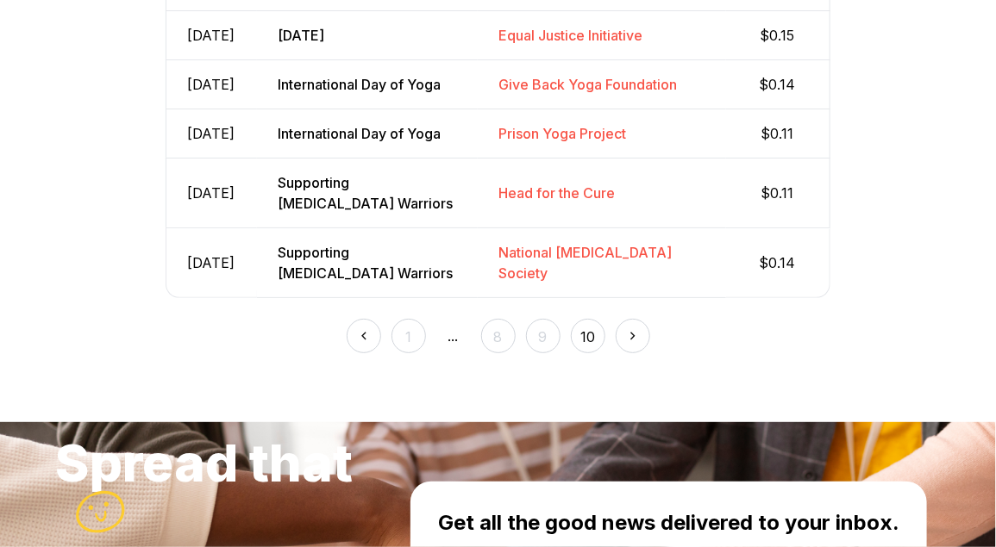
scroll to position [1015, 0]
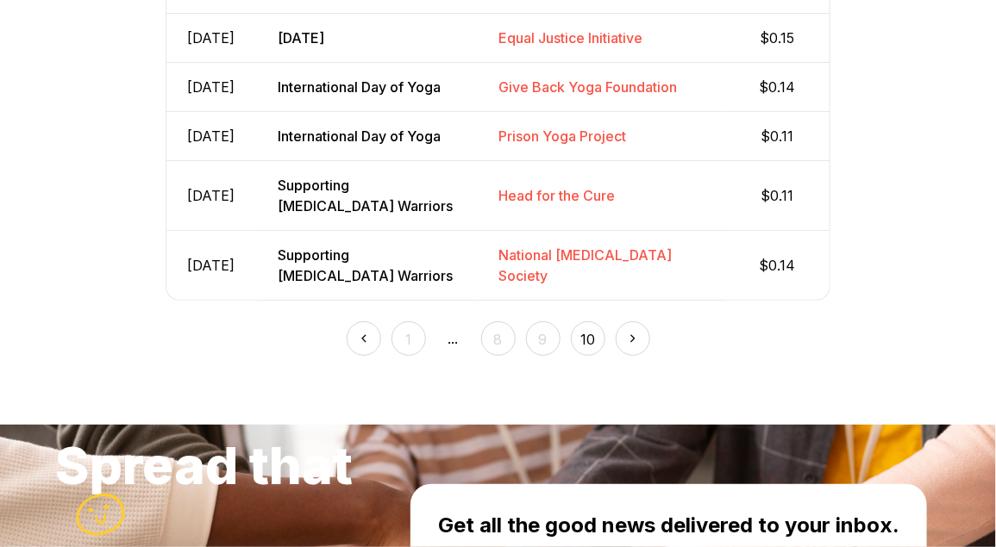
click at [546, 356] on button "9" at bounding box center [543, 339] width 34 height 34
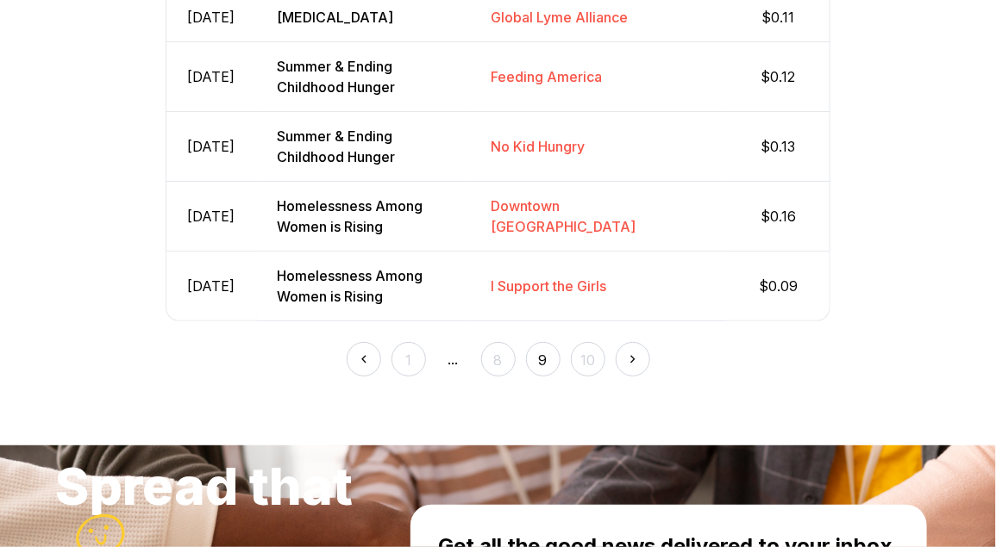
click at [584, 377] on button "10" at bounding box center [588, 359] width 34 height 34
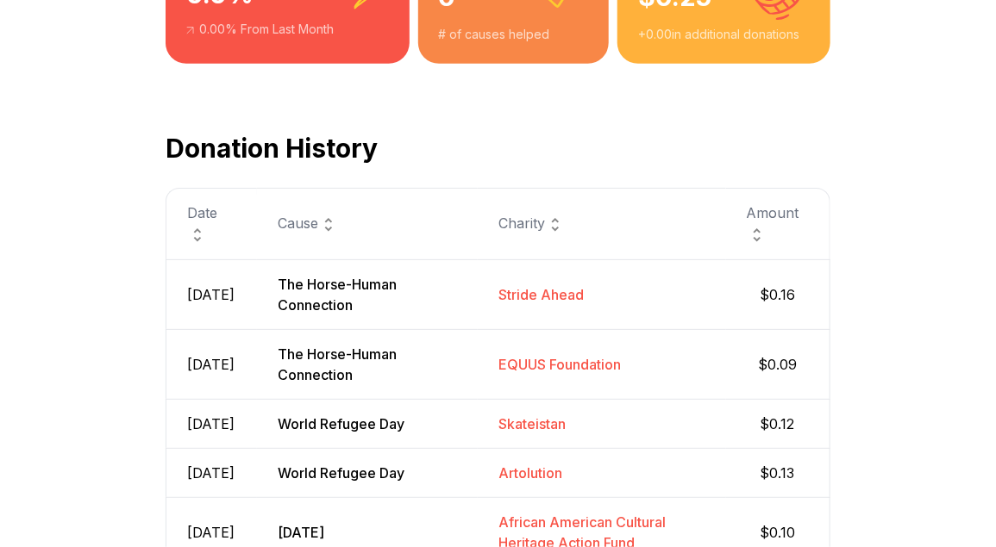
scroll to position [465, 0]
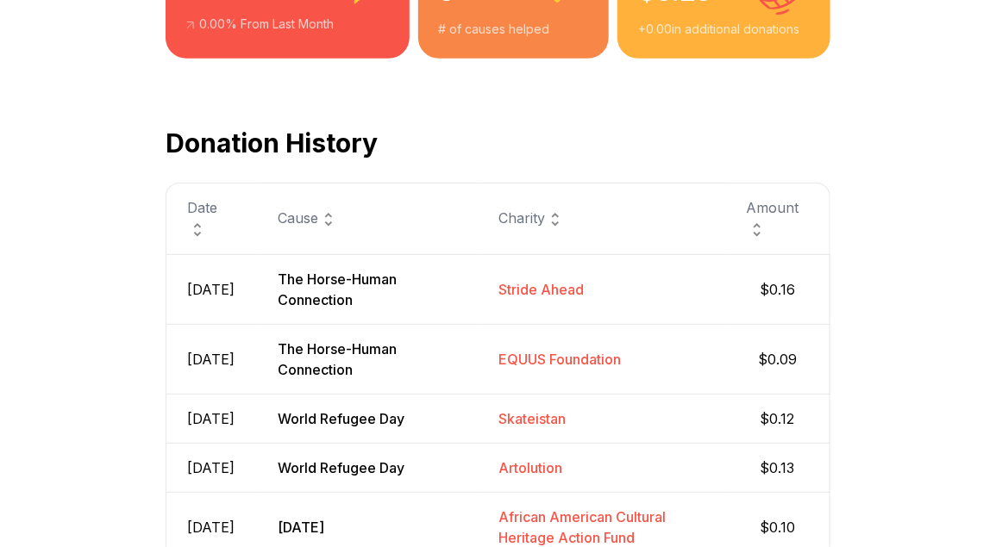
click at [208, 220] on img at bounding box center [197, 230] width 21 height 21
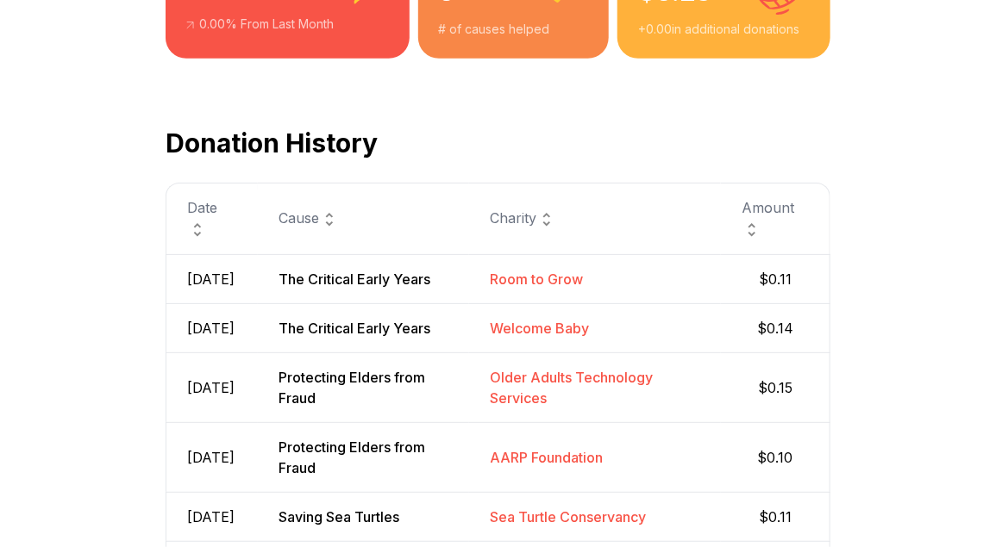
click at [208, 220] on img at bounding box center [197, 230] width 21 height 21
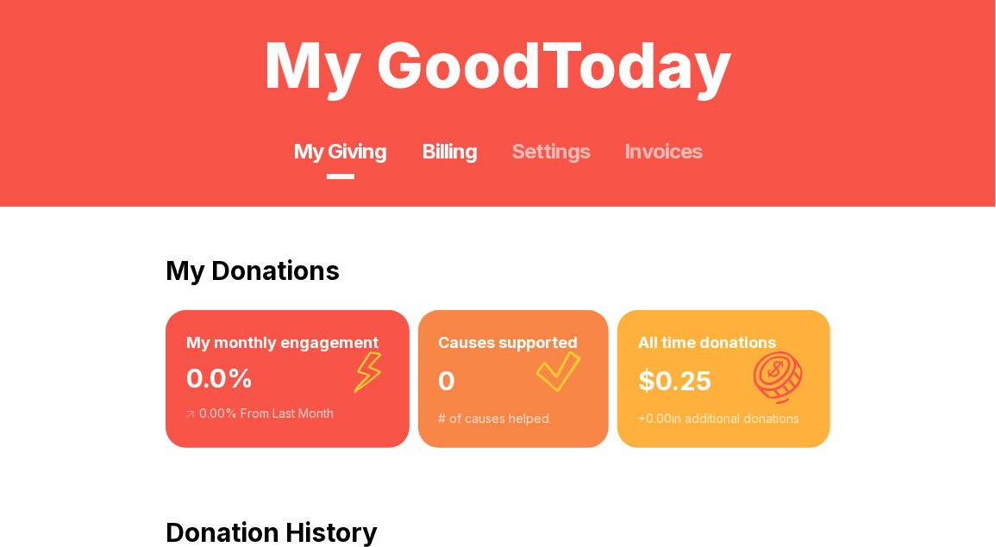
scroll to position [80, 0]
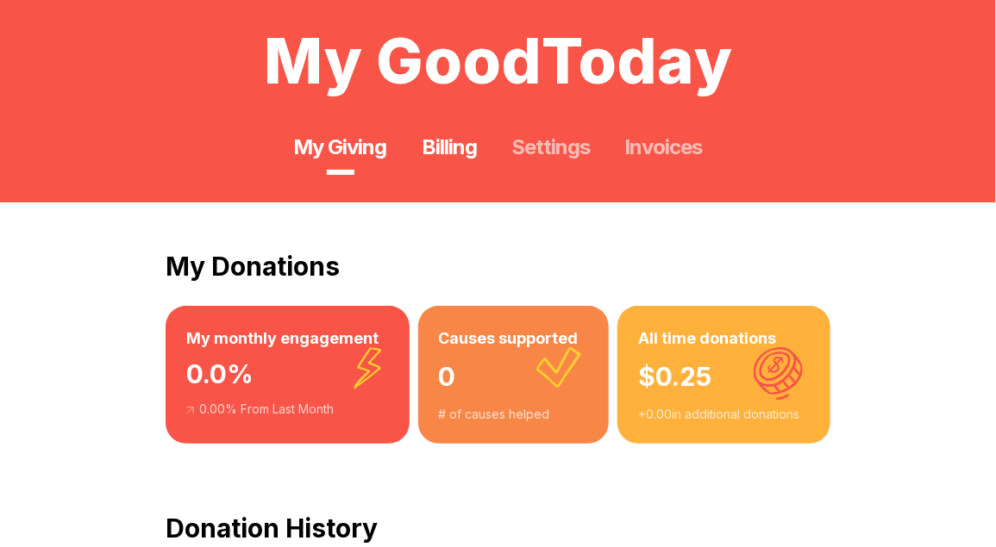
click at [461, 148] on link "Billing" at bounding box center [449, 148] width 55 height 28
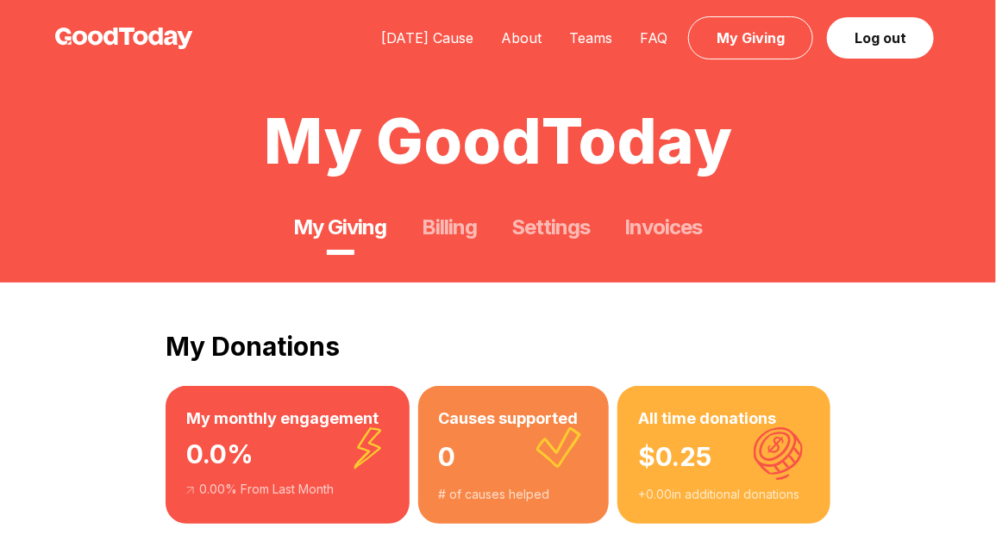
click at [645, 28] on div "[DATE] Cause About Teams FAQ My Giving Log out" at bounding box center [653, 39] width 573 height 22
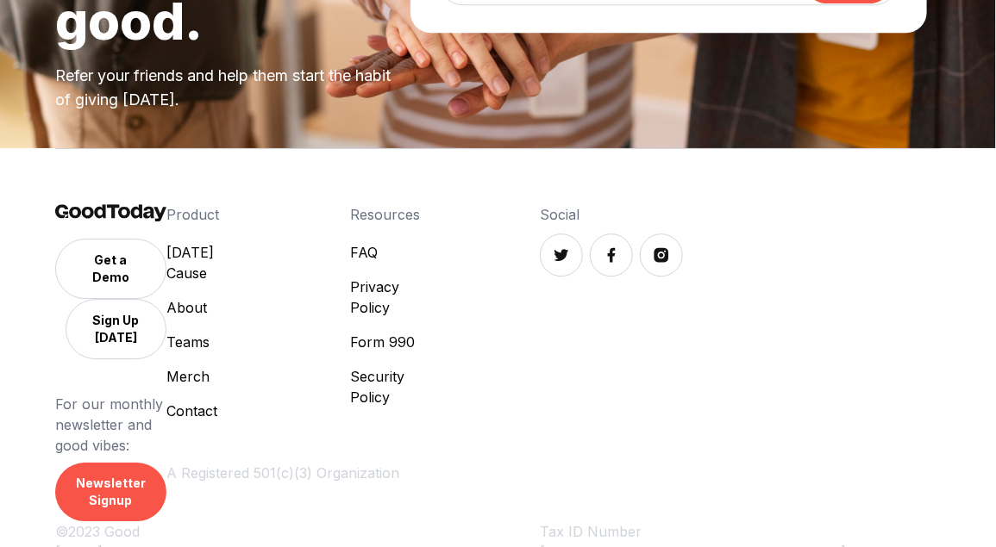
scroll to position [1664, 0]
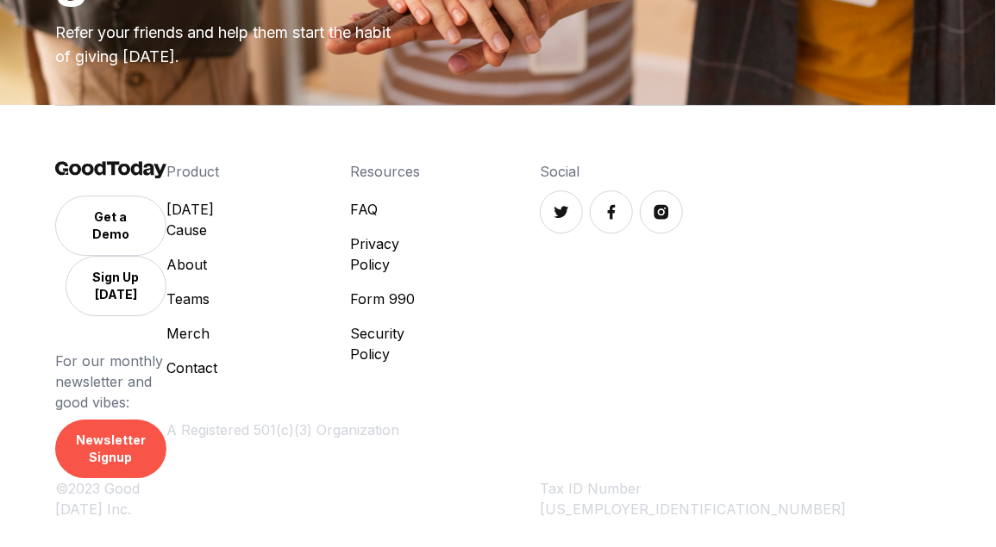
click at [253, 378] on link "Contact" at bounding box center [209, 368] width 87 height 21
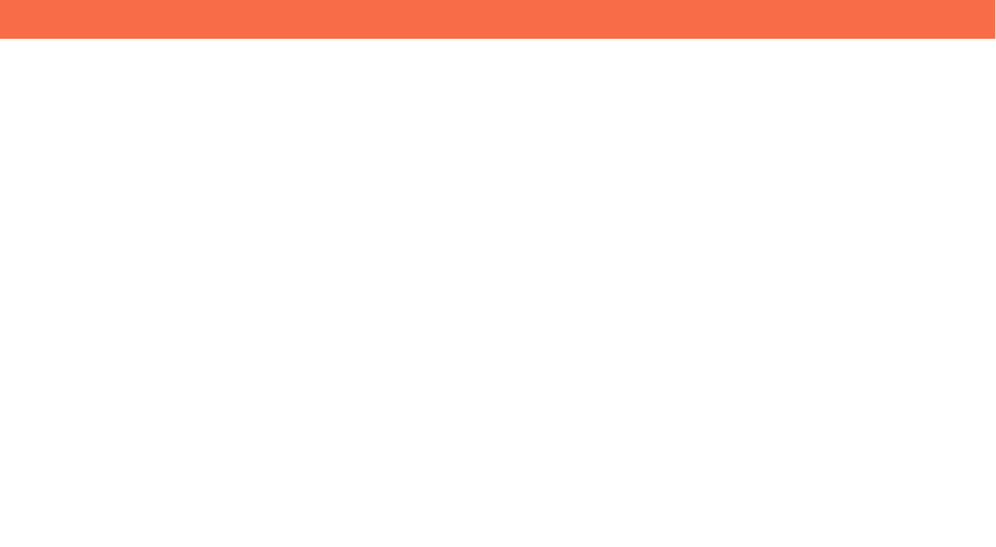
scroll to position [362, 0]
